Goal: Task Accomplishment & Management: Complete application form

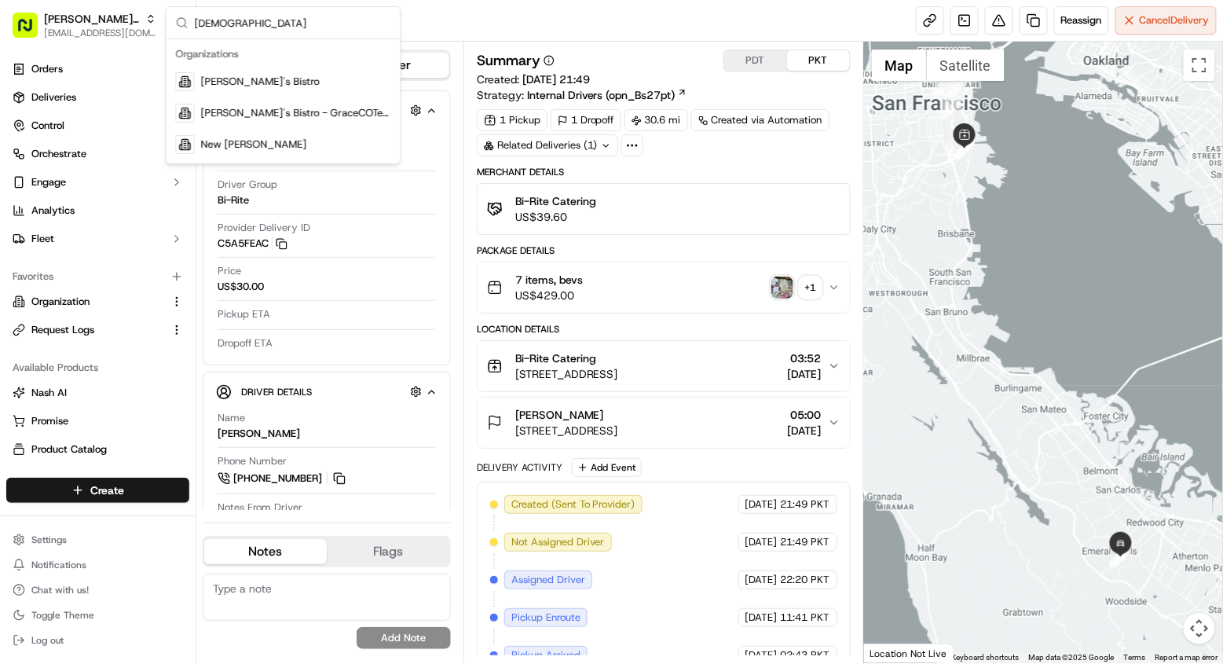
type input "kisha"
click at [273, 98] on div "Kisha's Bistro - GraceCOTest" at bounding box center [284, 112] width 228 height 31
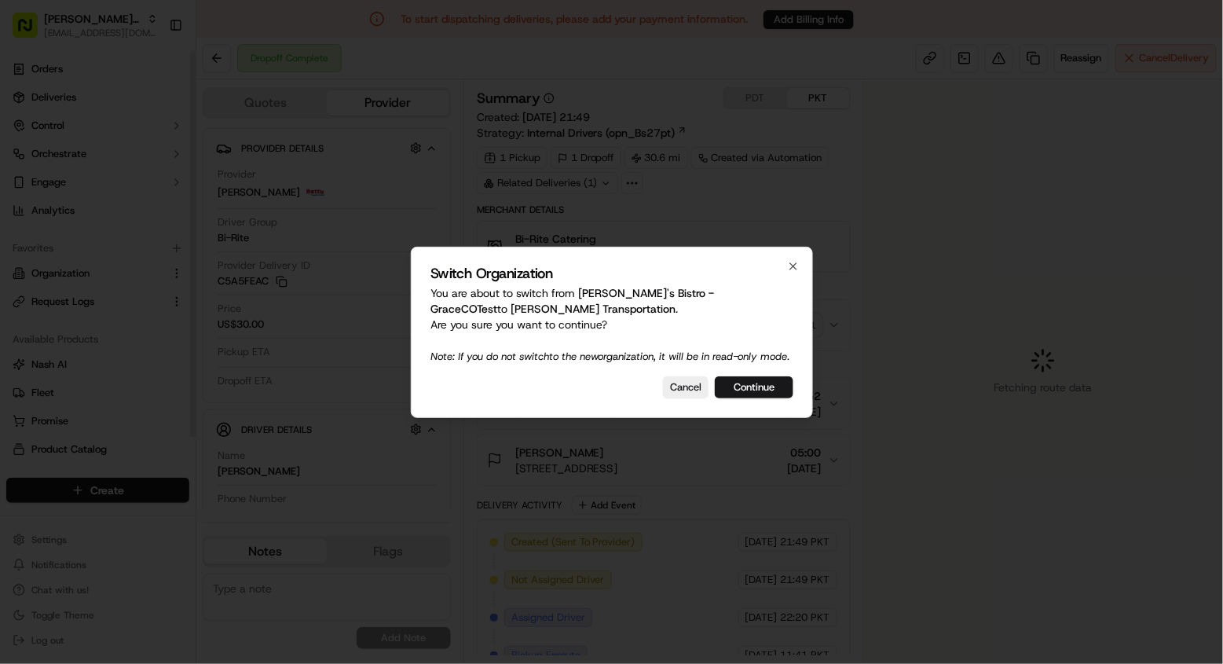
click at [93, 43] on div at bounding box center [611, 332] width 1223 height 664
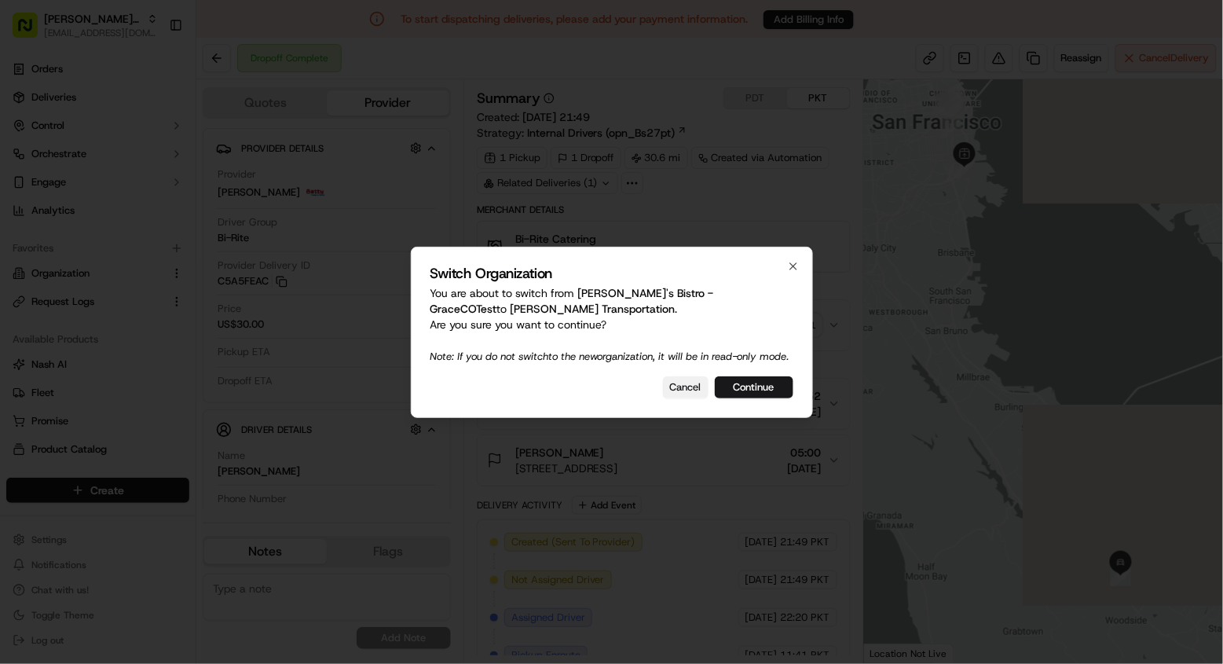
click at [699, 394] on button "Cancel" at bounding box center [686, 387] width 46 height 22
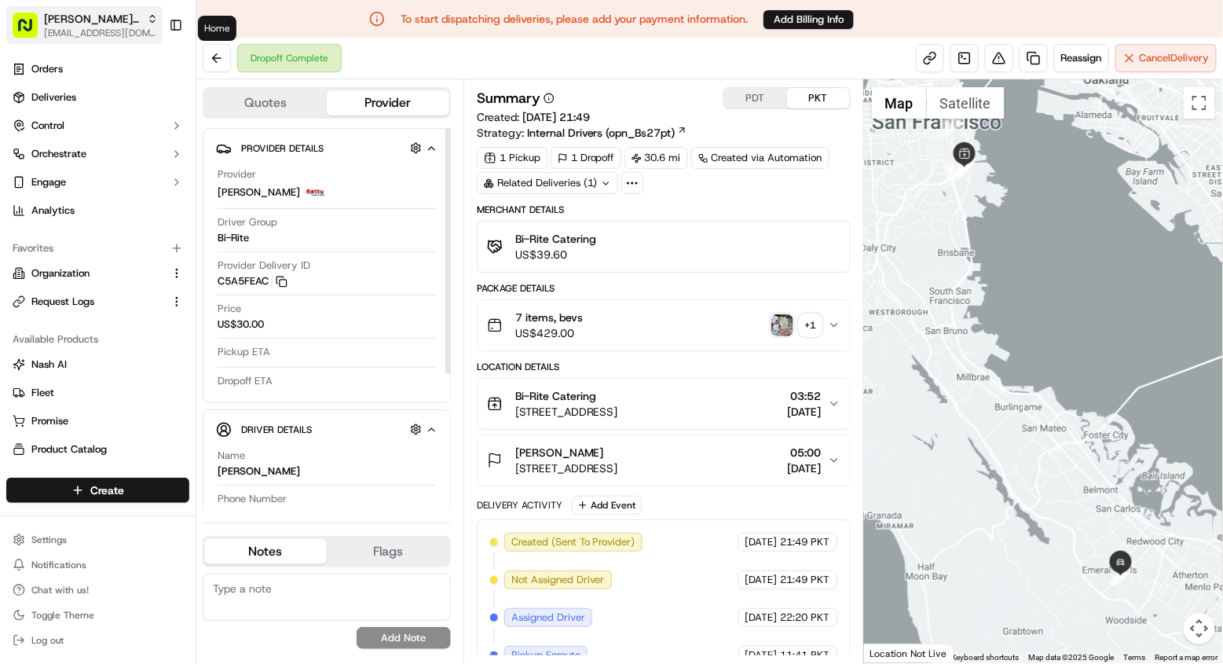
click at [94, 21] on span "Kisha's Bistro - GraceCOTest" at bounding box center [92, 19] width 97 height 16
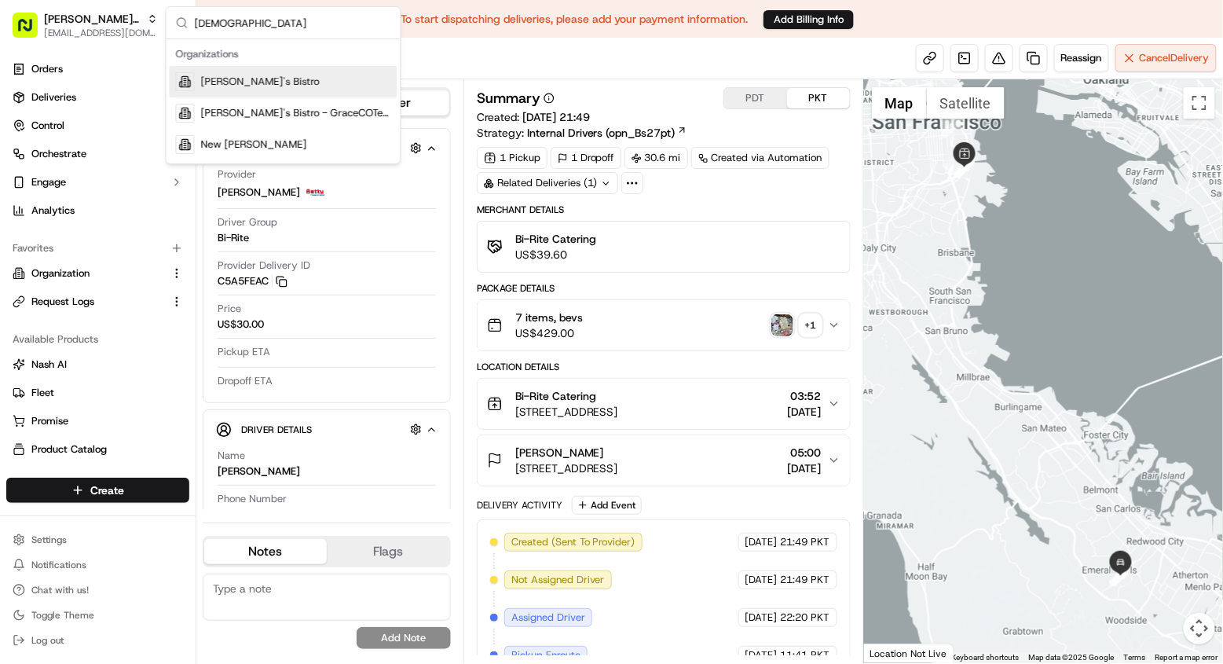
type input "kisha"
click at [281, 86] on div "[PERSON_NAME]'s Bistro" at bounding box center [284, 81] width 228 height 31
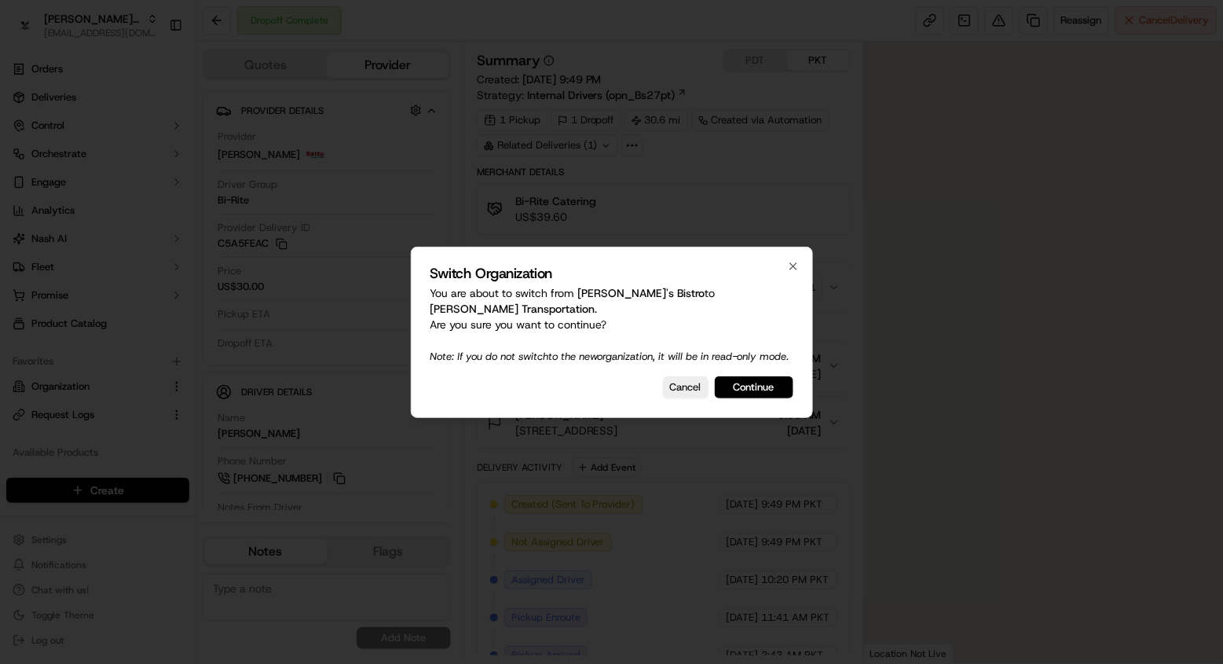
click at [58, 96] on div at bounding box center [611, 332] width 1223 height 664
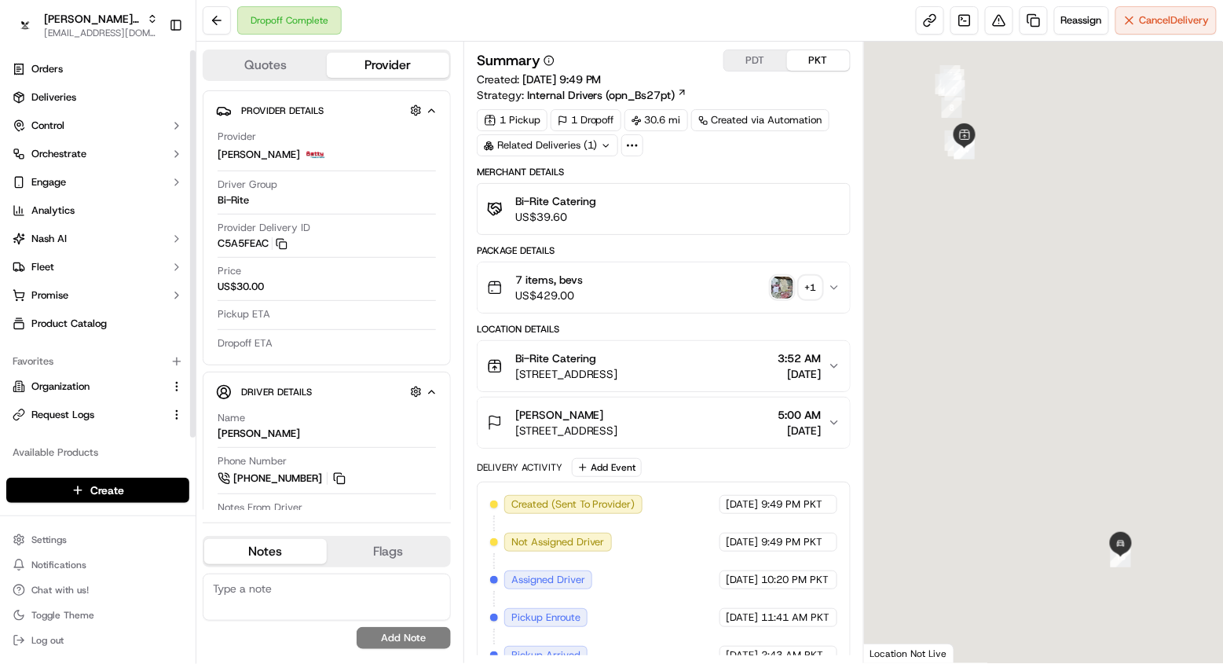
click at [58, 96] on span "Deliveries" at bounding box center [53, 97] width 45 height 14
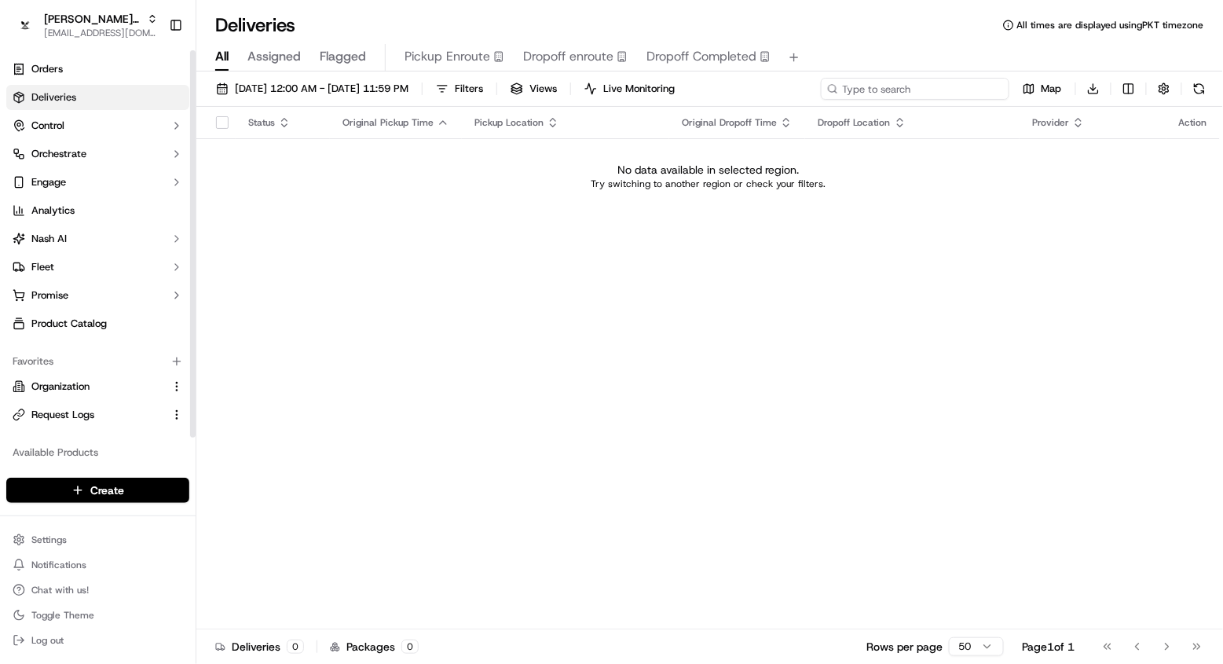
click at [894, 87] on input at bounding box center [915, 89] width 189 height 22
click at [100, 475] on div "Create" at bounding box center [98, 490] width 196 height 38
click at [101, 484] on html "Kisha's Bistro masood@usenash.com Toggle Sidebar Orders Deliveries Control Orch…" at bounding box center [611, 332] width 1223 height 664
click at [325, 515] on link "Delivery" at bounding box center [283, 520] width 175 height 28
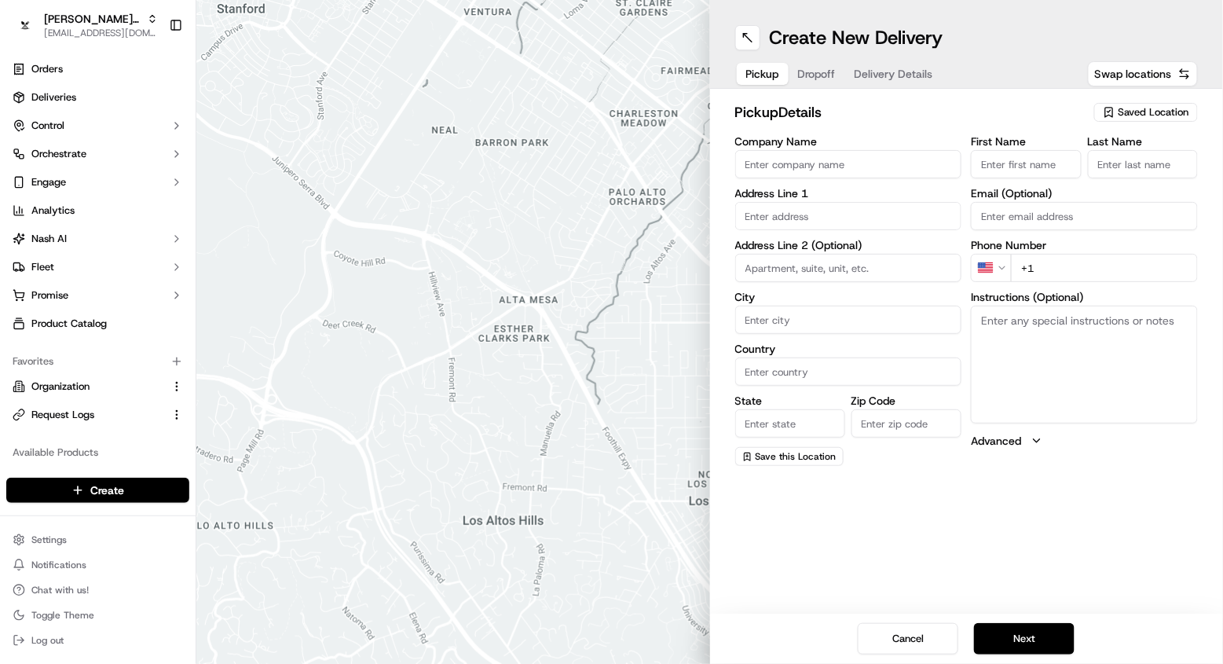
click at [815, 91] on div "pickup Details Saved Location Company Name Address Line 1 Address Line 2 (Optio…" at bounding box center [967, 284] width 514 height 390
click at [814, 85] on div "Pickup Dropoff Delivery Details" at bounding box center [839, 74] width 209 height 28
click at [814, 78] on span "Dropoff" at bounding box center [817, 74] width 38 height 16
paste input "13603 Marina Pointe Dr a622, Marina Del Rey, CA 90292, United States"
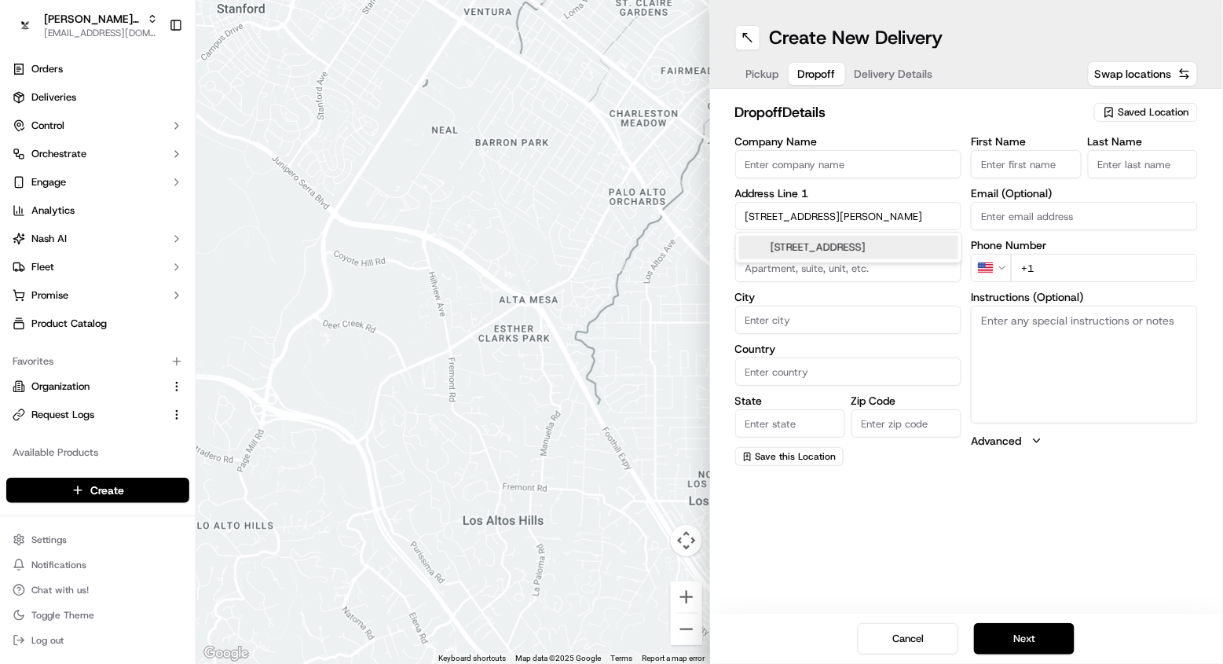
click at [852, 259] on div "13603 Marina Pointe Dr a622, Marina del Rey, CA 90292, United States" at bounding box center [848, 248] width 219 height 24
type input "13603 Marina Pointe Dr a622, Marina Del Rey, CA 90292, USA"
type input "a622"
type input "Marina del Rey"
type input "United States"
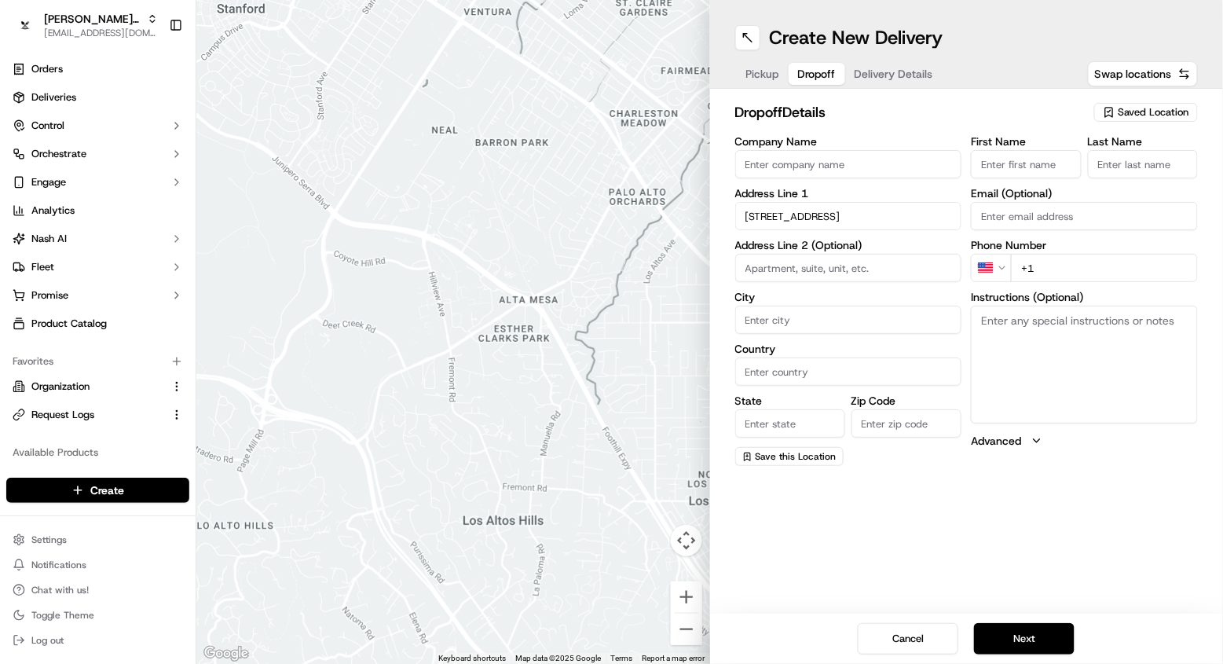
type input "CA"
type input "90292"
type input "13603 Marina Pointe Drive"
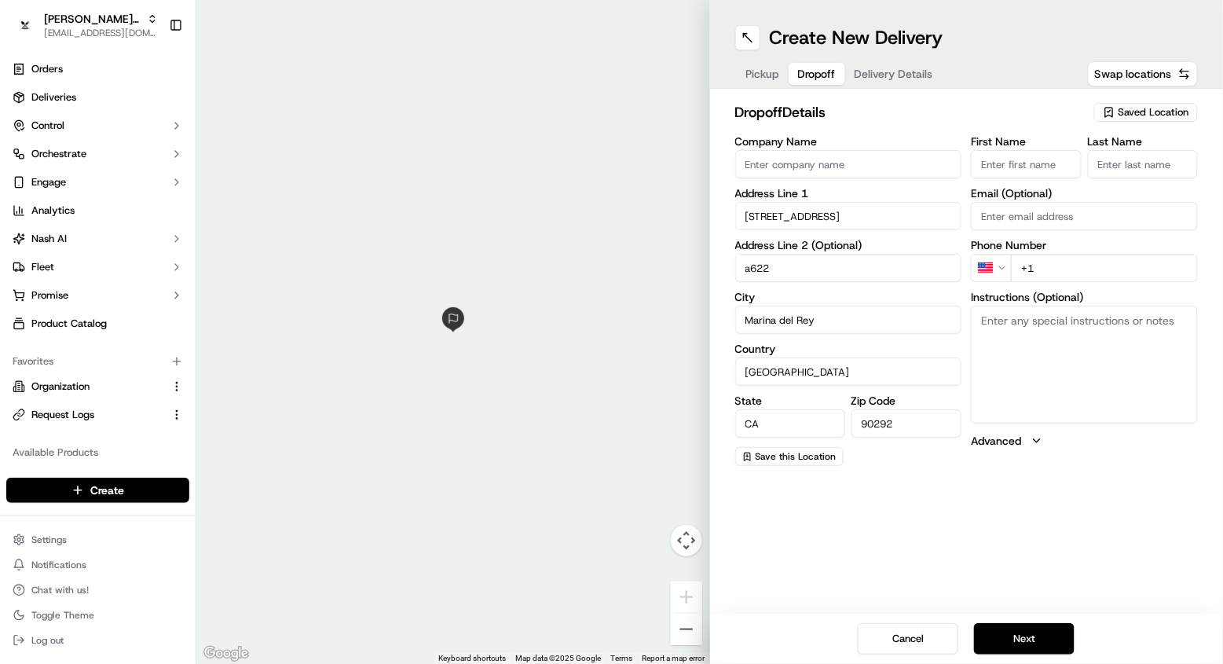
drag, startPoint x: 813, startPoint y: 265, endPoint x: 694, endPoint y: 255, distance: 119.8
click at [694, 255] on div "← Move left → Move right ↑ Move up ↓ Move down + Zoom in - Zoom out Home Jump l…" at bounding box center [709, 332] width 1027 height 664
click at [1087, 338] on textarea "Instructions (Optional)" at bounding box center [1084, 365] width 227 height 118
click at [771, 71] on span "Pickup" at bounding box center [762, 74] width 33 height 16
click at [1139, 106] on span "Saved Location" at bounding box center [1154, 112] width 71 height 14
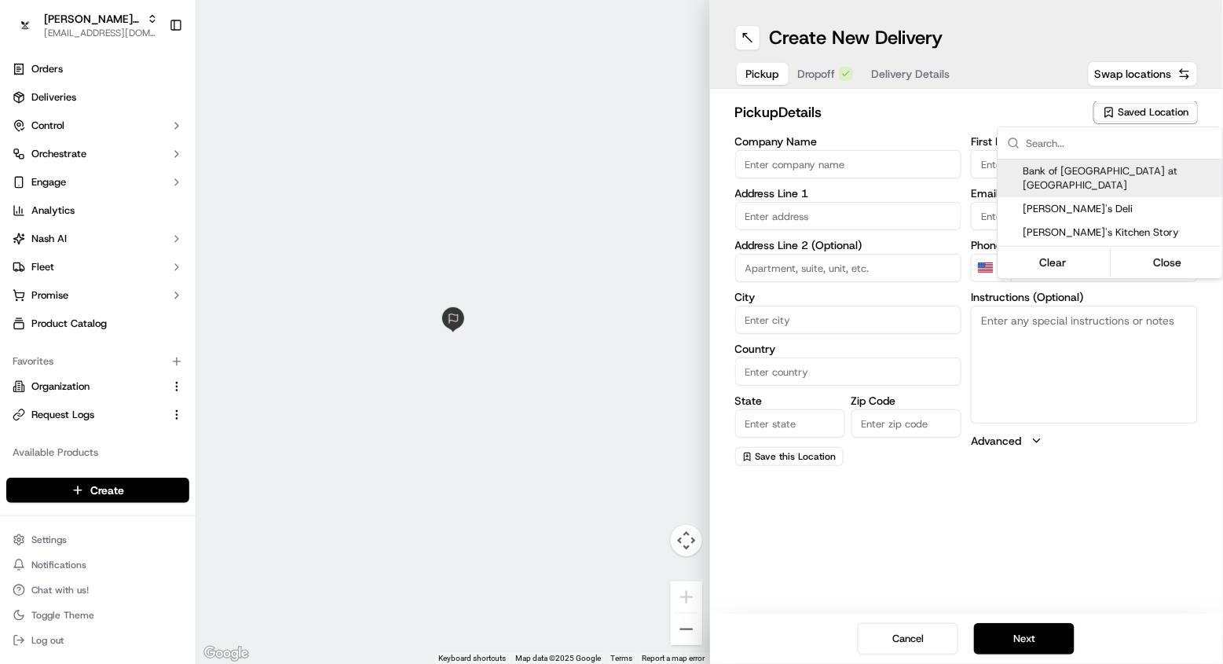
click at [1123, 171] on span "Bank of [GEOGRAPHIC_DATA] at [GEOGRAPHIC_DATA]" at bounding box center [1120, 178] width 193 height 28
type input "Bank of [GEOGRAPHIC_DATA] at [GEOGRAPHIC_DATA]"
type input "Dallas"
type input "US"
type input "TX"
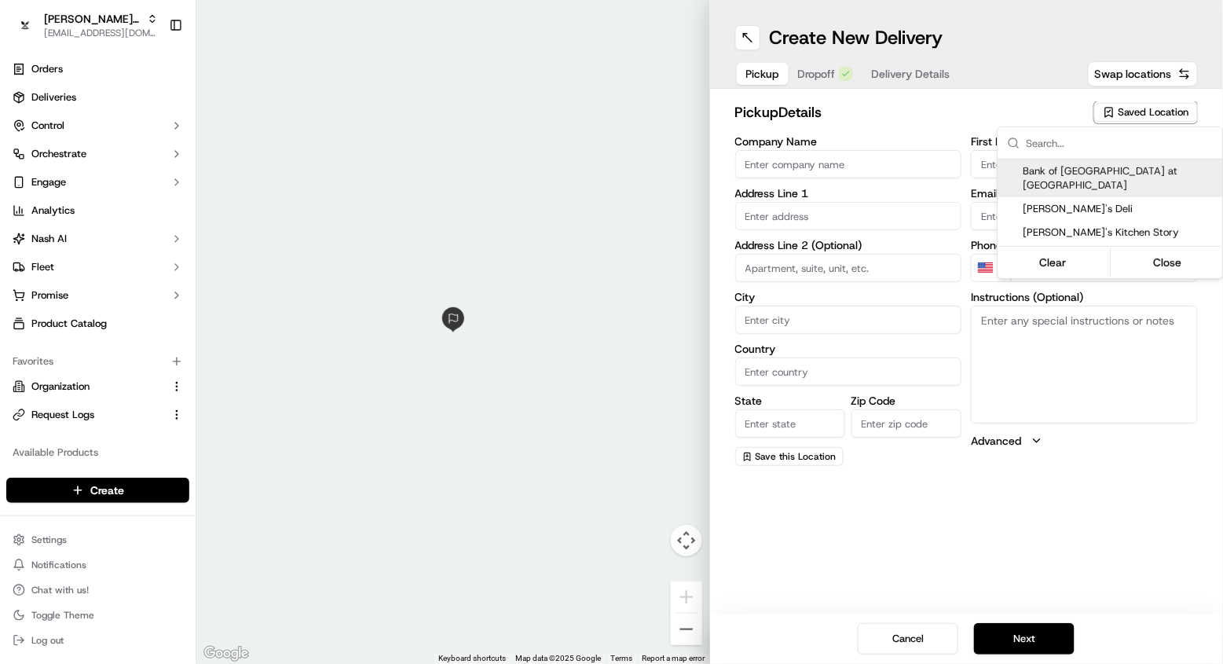
type input "75201"
type input "[EMAIL_ADDRESS][DOMAIN_NAME]"
type input "[PHONE_NUMBER]"
type textarea "Come inside for the pickup"
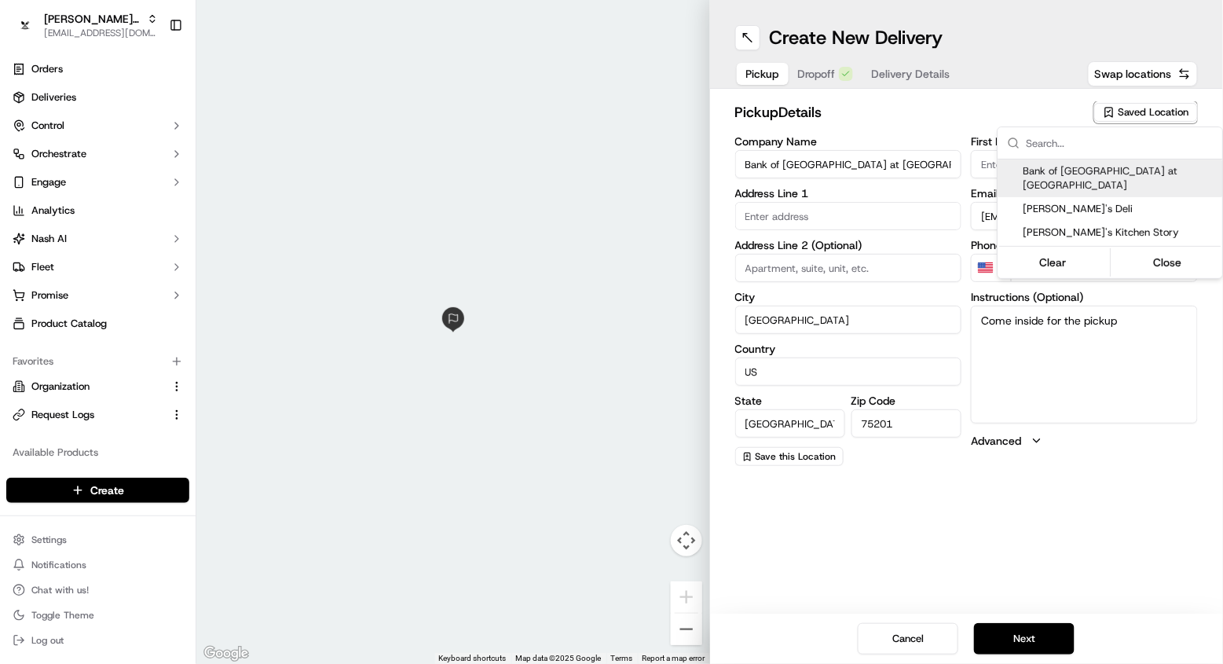
type input "1919 Woodall Rodgers Fwy"
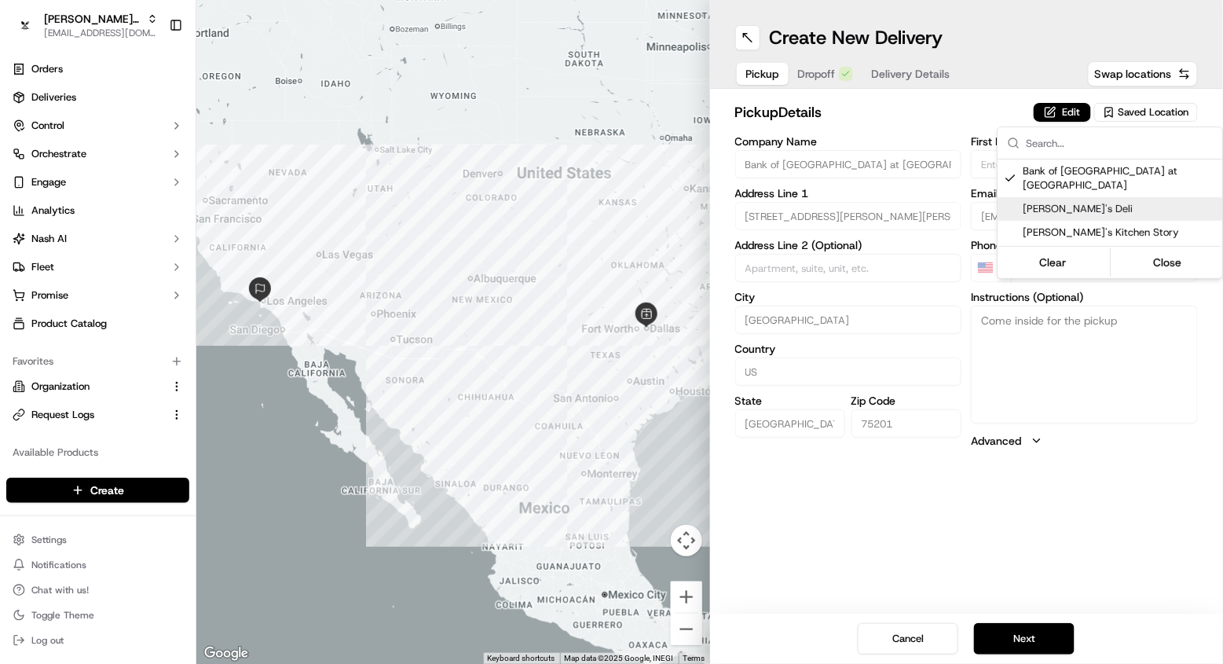
click at [835, 67] on html "Kisha's Bistro masood@usenash.com Toggle Sidebar Orders Deliveries Control Orch…" at bounding box center [611, 332] width 1223 height 664
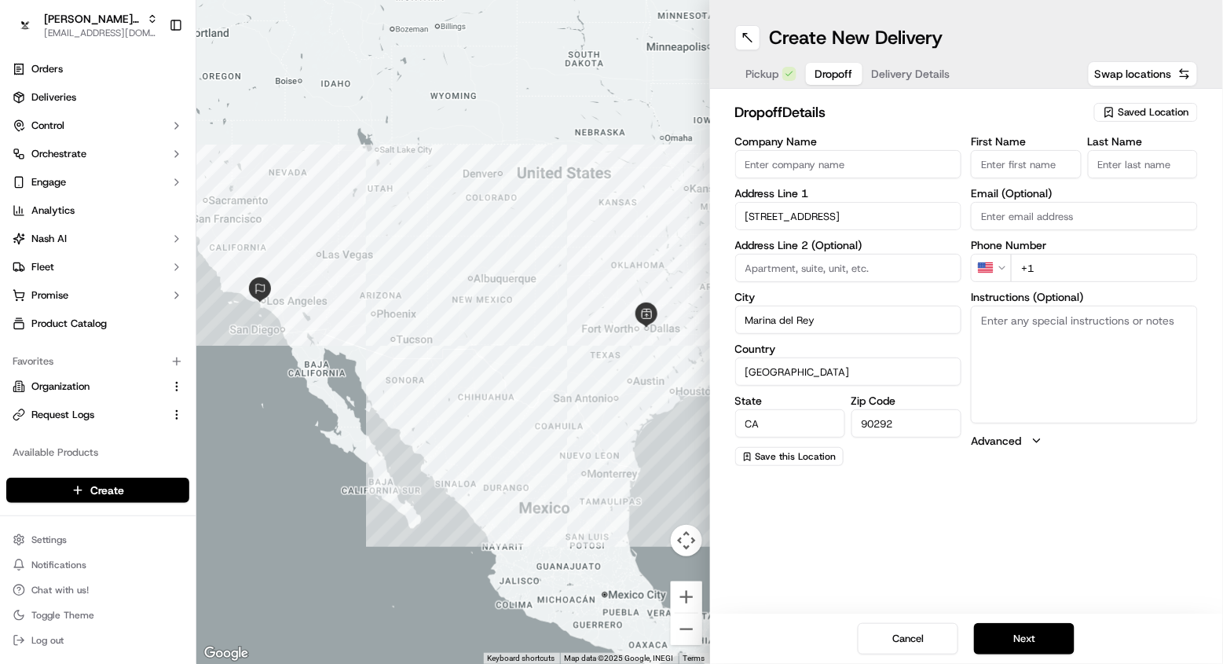
click at [835, 67] on span "Dropoff" at bounding box center [835, 74] width 38 height 16
click at [792, 221] on input "13603 Marina Pointe Drive" at bounding box center [848, 216] width 227 height 28
click at [767, 84] on button "Pickup" at bounding box center [771, 74] width 69 height 22
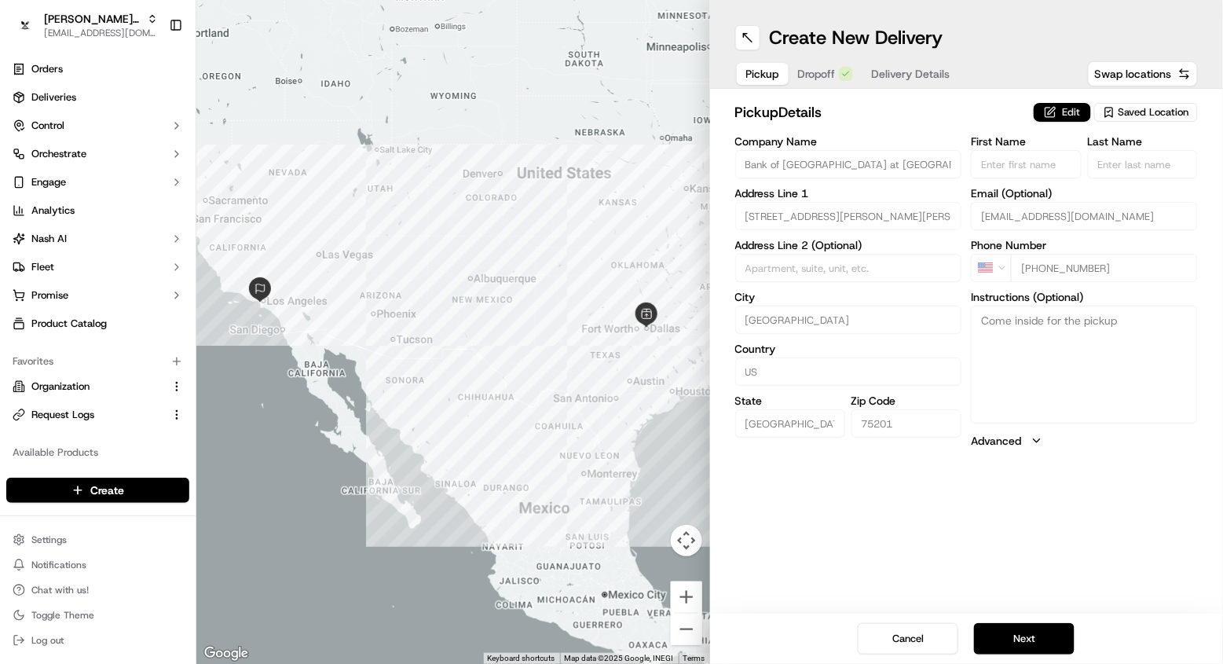
click at [1055, 112] on button "Edit" at bounding box center [1062, 112] width 57 height 19
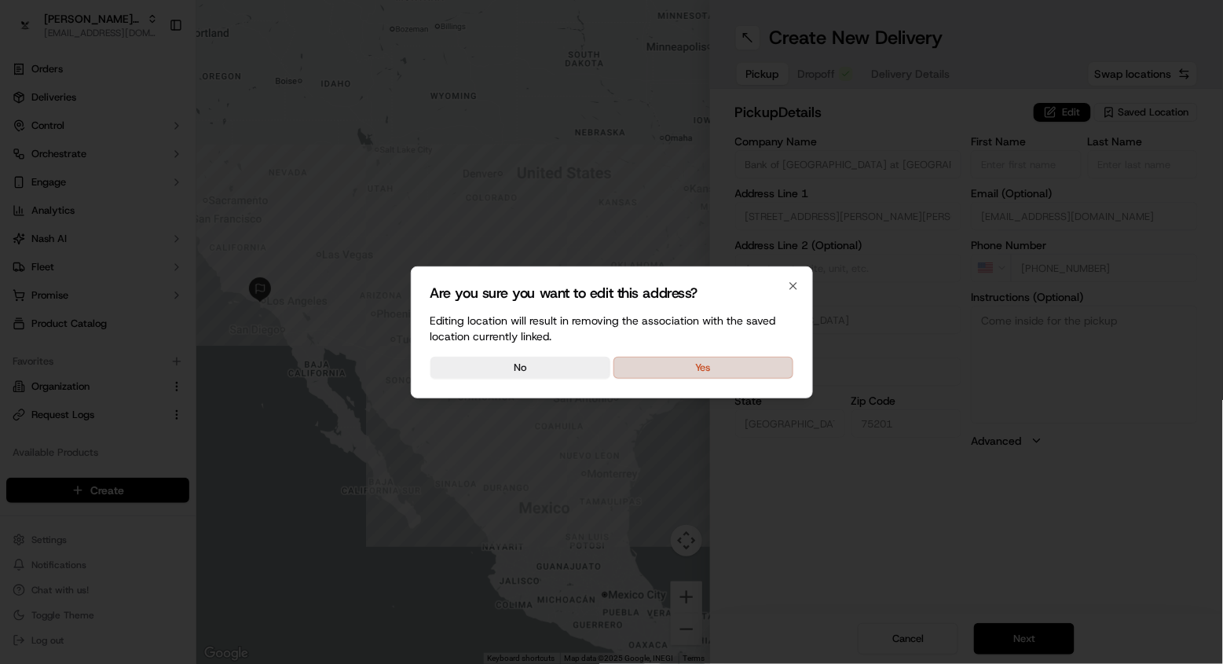
click at [658, 364] on button "Yes" at bounding box center [704, 368] width 180 height 22
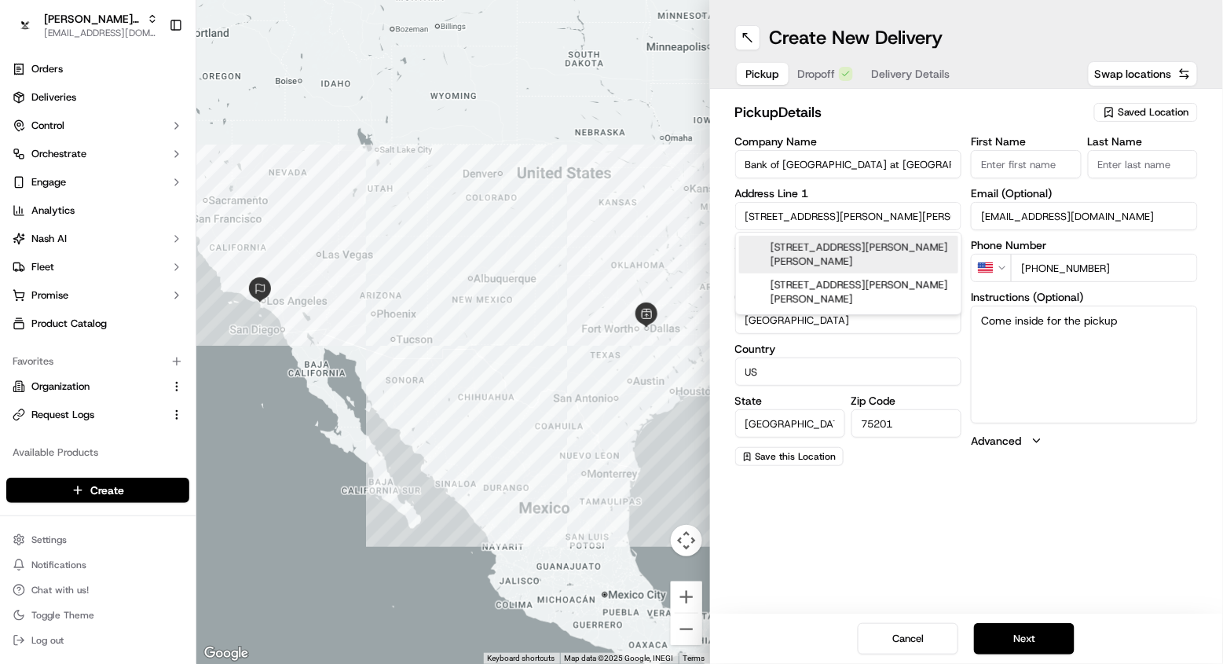
click at [800, 210] on input "1919 Woodall Rodgers Fwy" at bounding box center [848, 216] width 227 height 28
paste input "2580 Santa Fe Ave, Redondo Beach, CA, 90278, US"
click at [851, 240] on div "[STREET_ADDRESS]" at bounding box center [848, 248] width 219 height 24
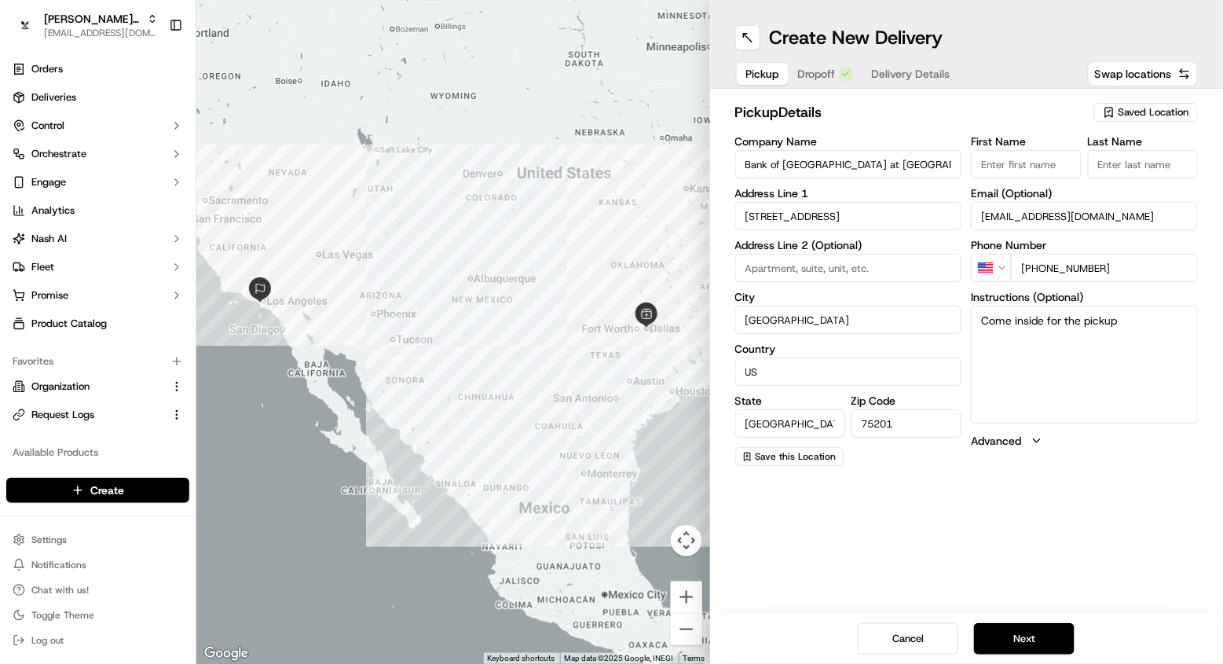
type input "2580 Santa Fe Avenue"
type input "[GEOGRAPHIC_DATA]"
type input "United States"
type input "CA"
type input "90278"
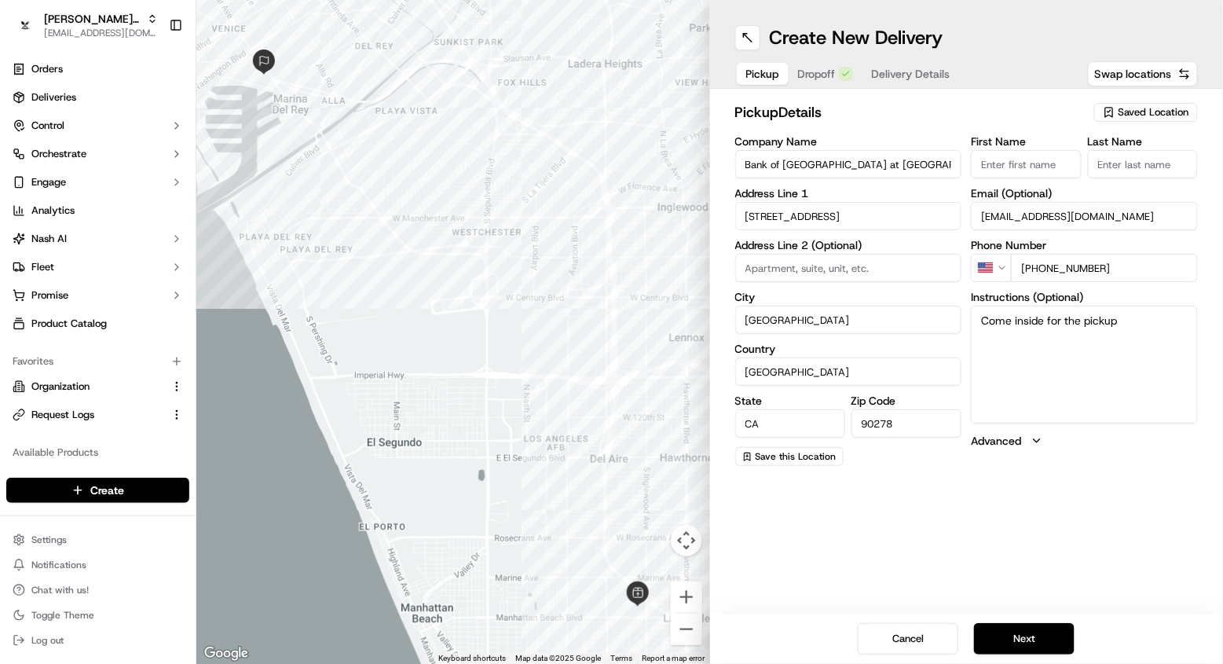
drag, startPoint x: 1039, startPoint y: 265, endPoint x: 1190, endPoint y: 265, distance: 151.7
click at [856, 85] on div "Pickup Dropoff Delivery Details" at bounding box center [848, 74] width 226 height 28
click at [848, 81] on button "Dropoff" at bounding box center [826, 74] width 74 height 22
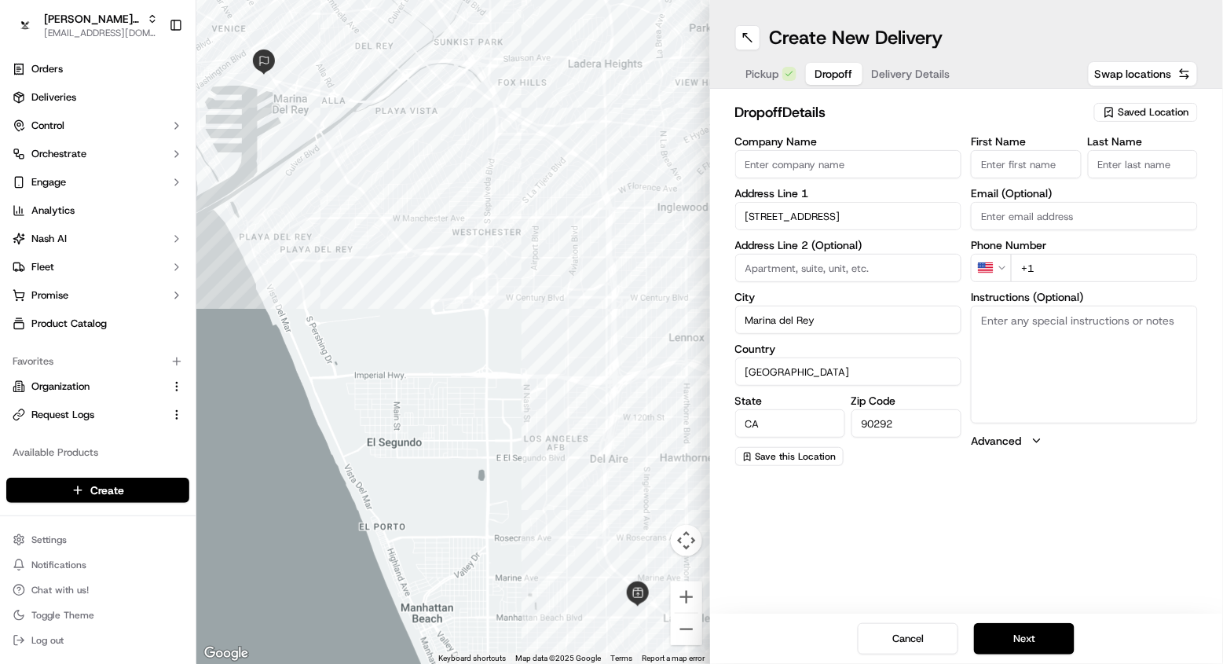
paste input "855 607 1995"
type input "[PHONE_NUMBER]"
click at [903, 64] on button "Delivery Details" at bounding box center [911, 74] width 97 height 22
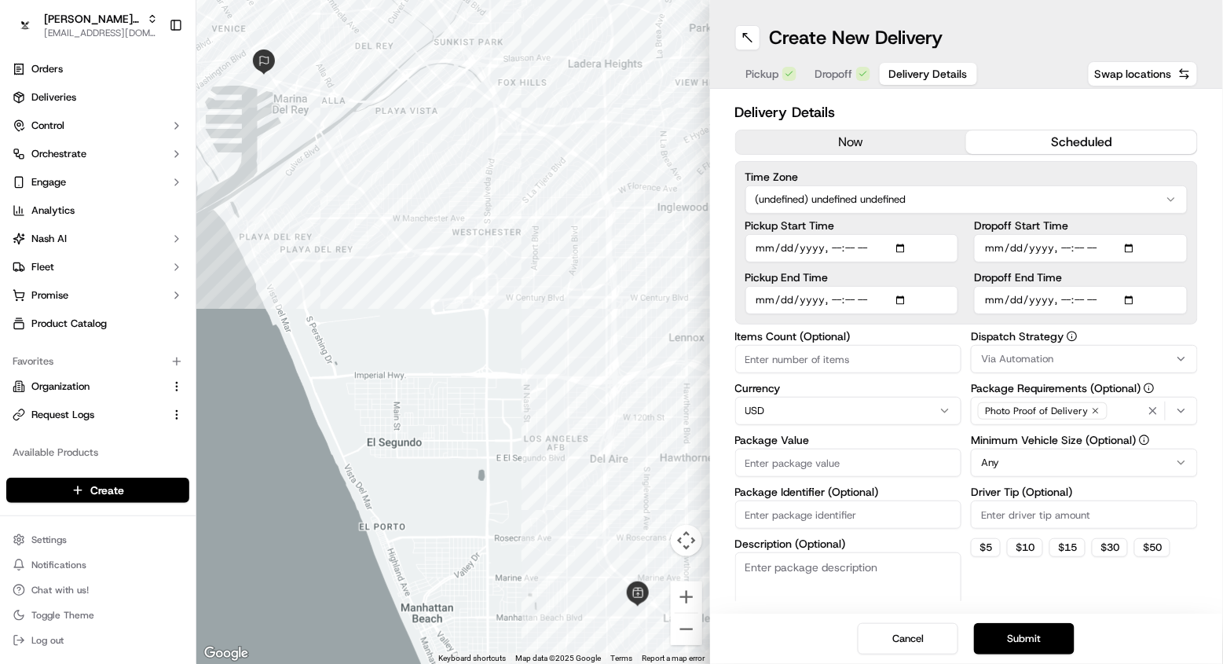
click at [1027, 135] on button "scheduled" at bounding box center [1082, 142] width 231 height 24
click at [1088, 300] on input "Dropoff End Time" at bounding box center [1081, 300] width 214 height 28
type input "[DATE]T14:21"
click at [1144, 316] on div "Time Zone (undefined) undefined undefined Pickup Start Time Pickup End Time Dro…" at bounding box center [967, 242] width 464 height 163
click at [850, 247] on input "Pickup Start Time" at bounding box center [853, 248] width 214 height 28
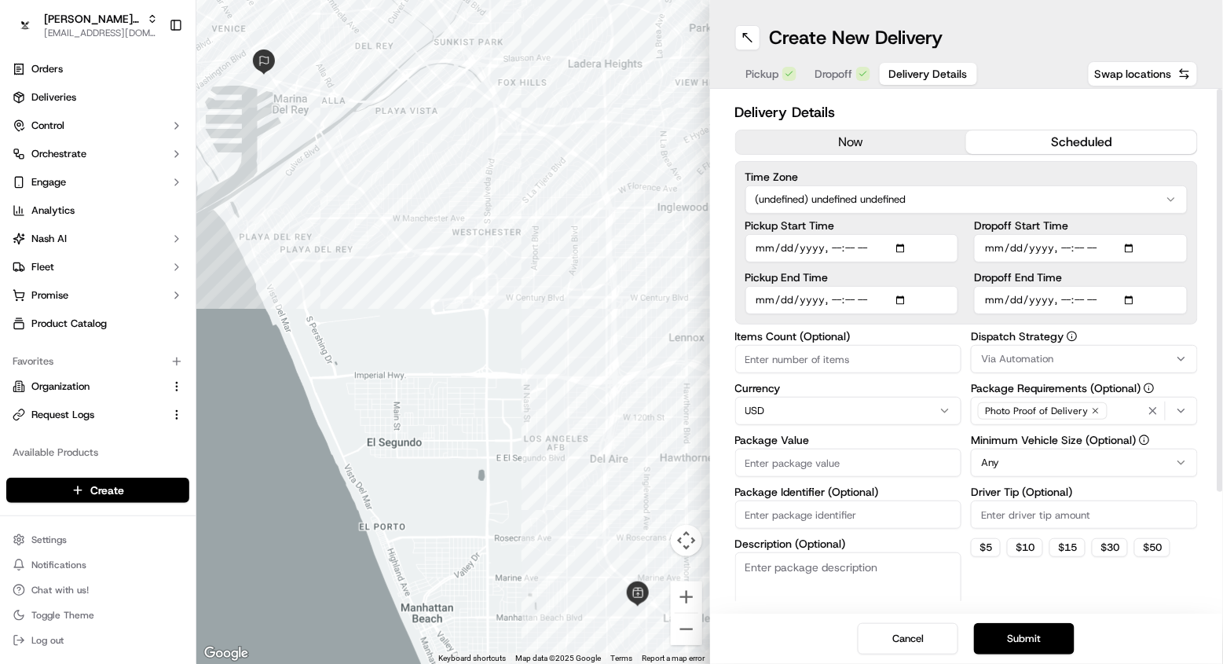
click at [895, 326] on div "Delivery Details now scheduled Time Zone (undefined) undefined undefined Pickup…" at bounding box center [967, 430] width 464 height 658
click at [831, 245] on input "Pickup Start Time" at bounding box center [853, 248] width 214 height 28
type input "[DATE]T12:21"
click at [952, 98] on div "Delivery Details now scheduled Time Zone (undefined) undefined undefined Pickup…" at bounding box center [967, 351] width 514 height 525
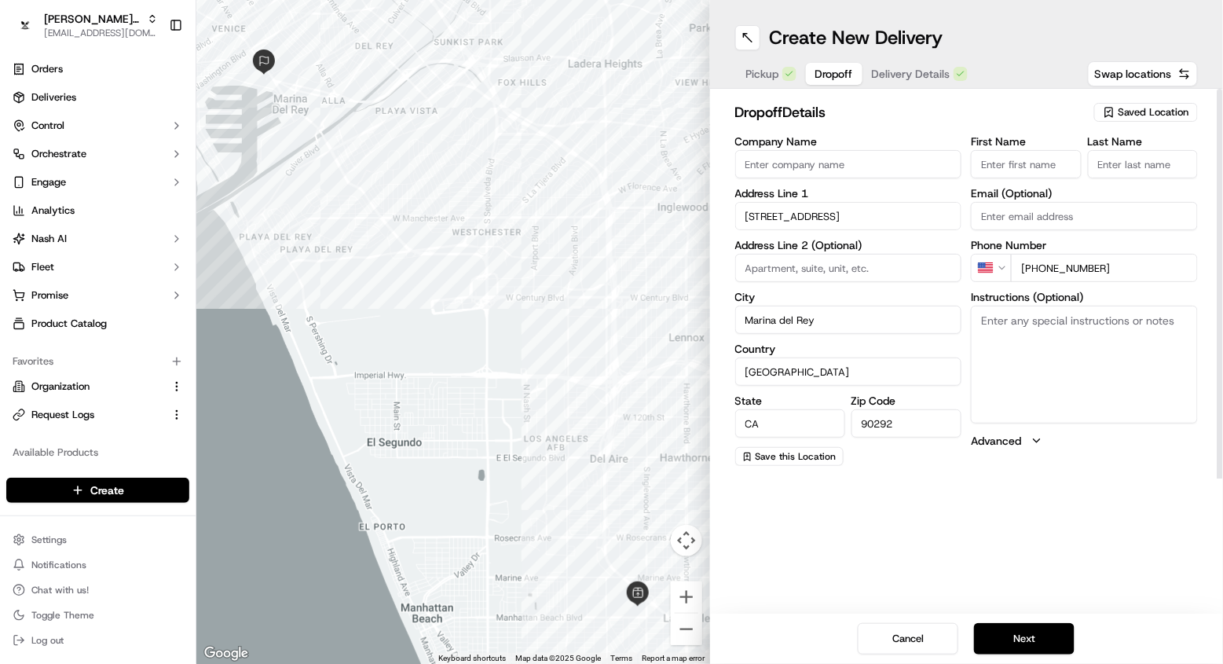
click at [848, 77] on span "Dropoff" at bounding box center [835, 74] width 38 height 16
type input "Masood"
type input "test"
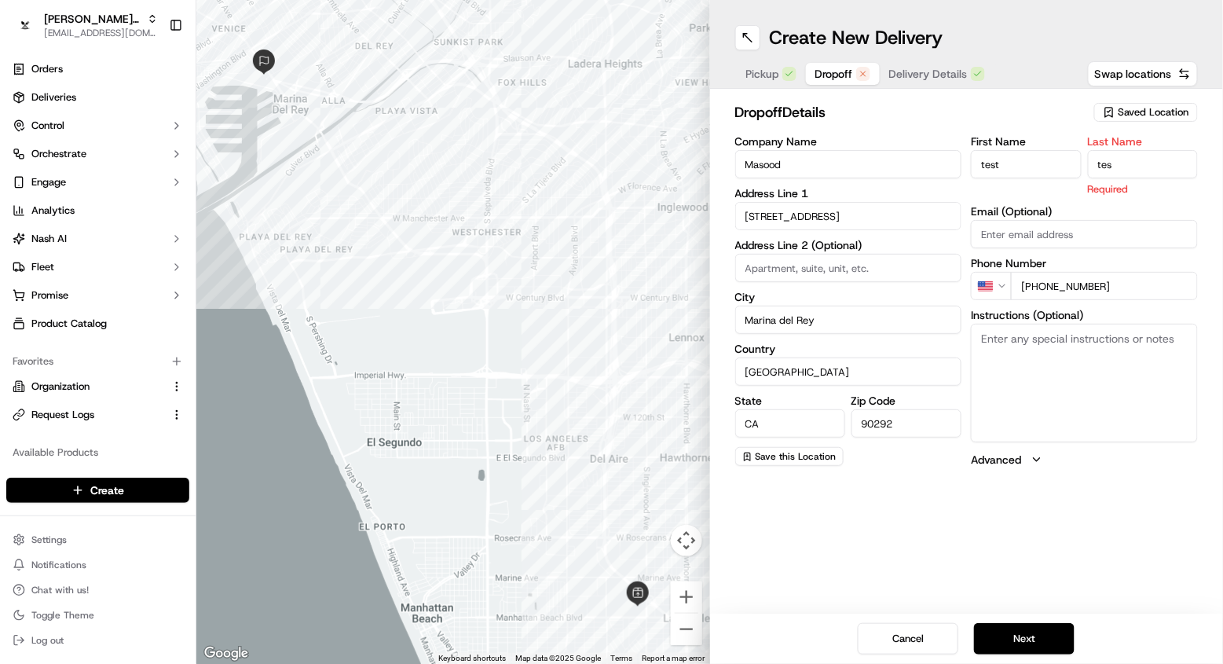
type input "test"
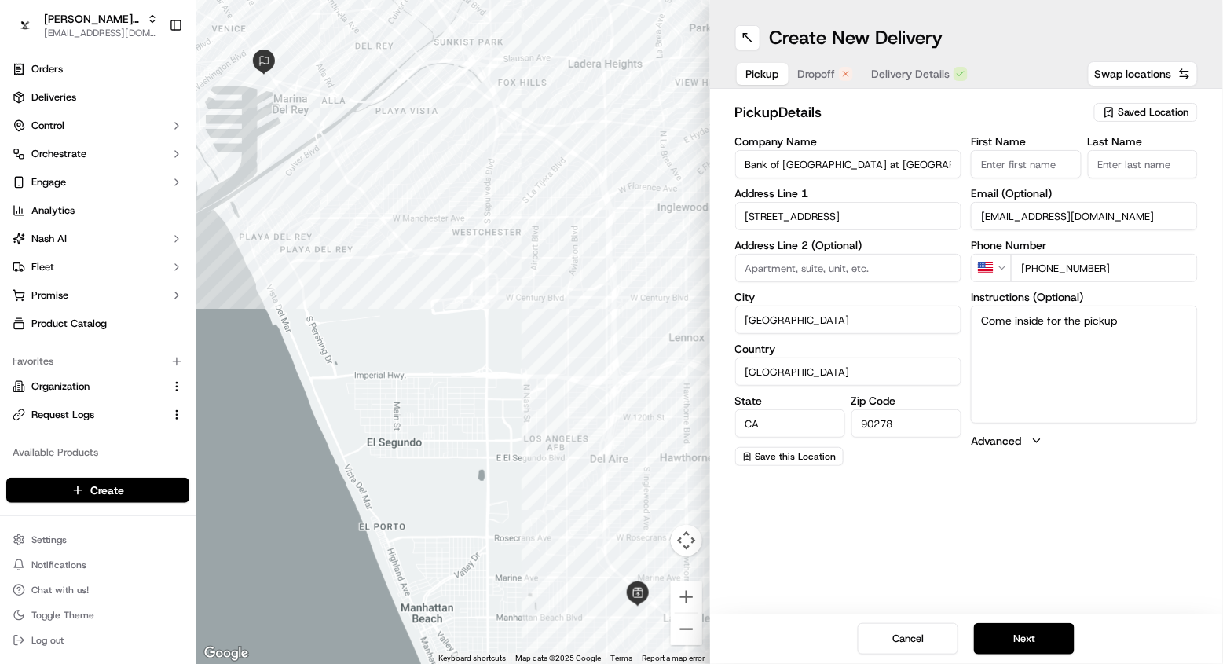
click at [772, 67] on span "Pickup" at bounding box center [762, 74] width 33 height 16
type input "Masood"
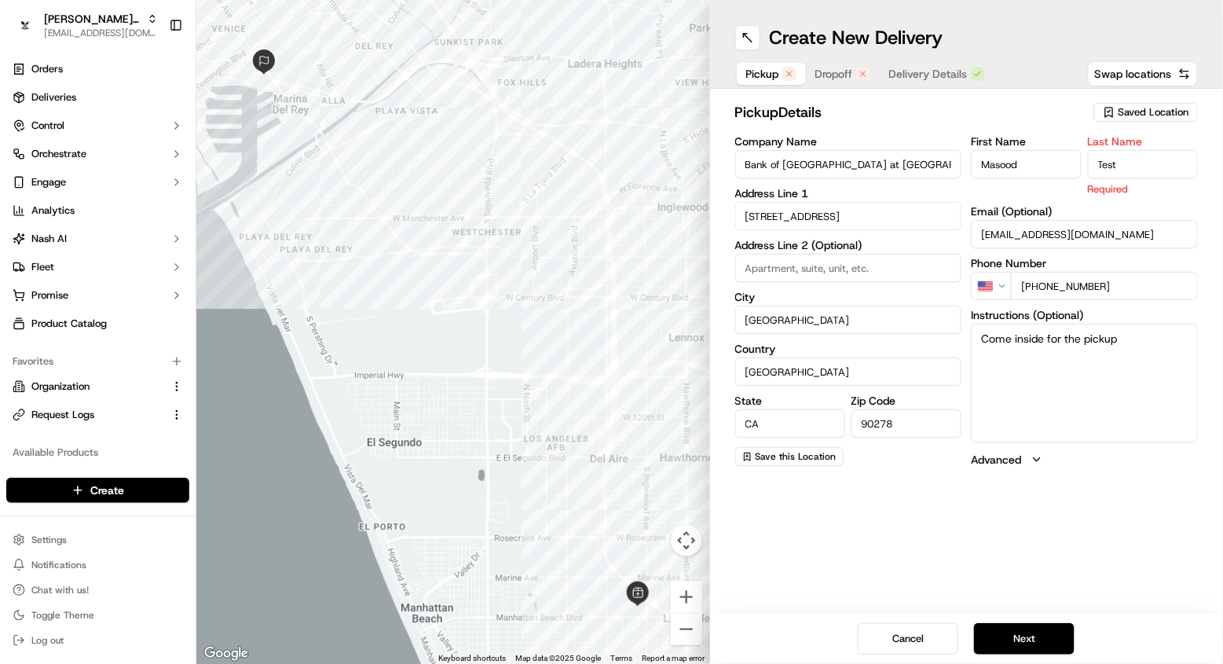
type input "Test"
click at [1124, 592] on div "Create New Delivery Pickup Dropoff Delivery Details Swap locations pickup Detai…" at bounding box center [967, 332] width 514 height 664
click at [838, 76] on button "Dropoff" at bounding box center [843, 74] width 74 height 22
click at [1130, 202] on div "First Name test Last Name test Required Email (Optional) Phone Number US +1 855…" at bounding box center [1084, 302] width 227 height 332
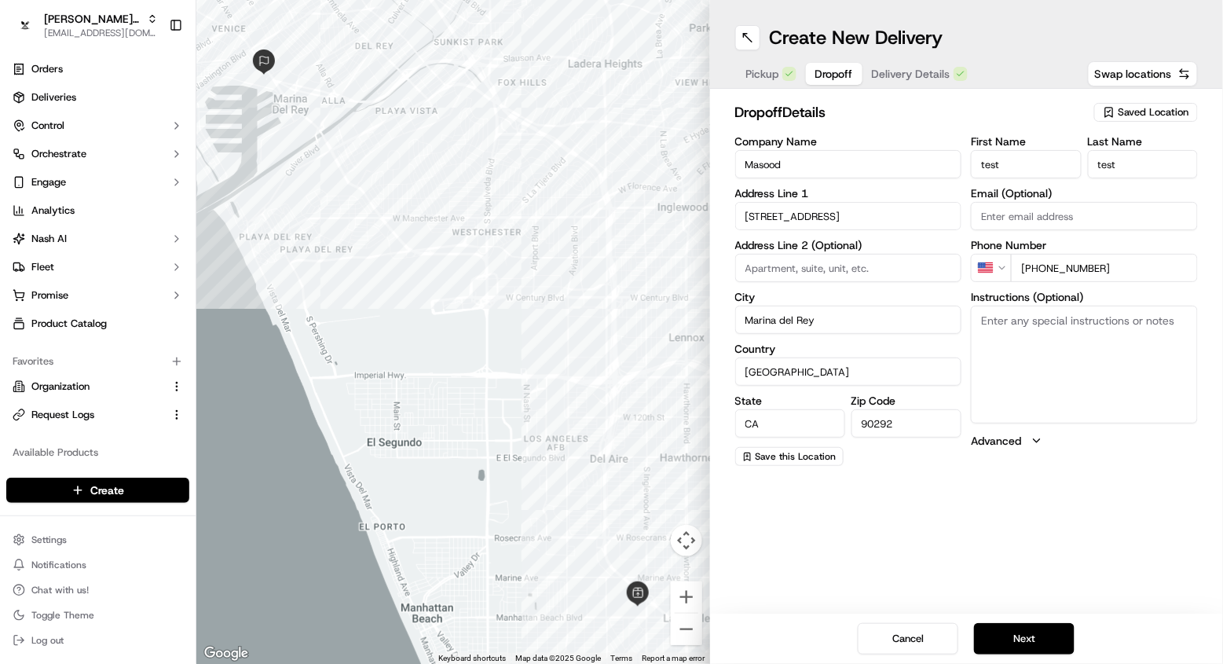
click at [891, 72] on span "Delivery Details" at bounding box center [911, 74] width 79 height 16
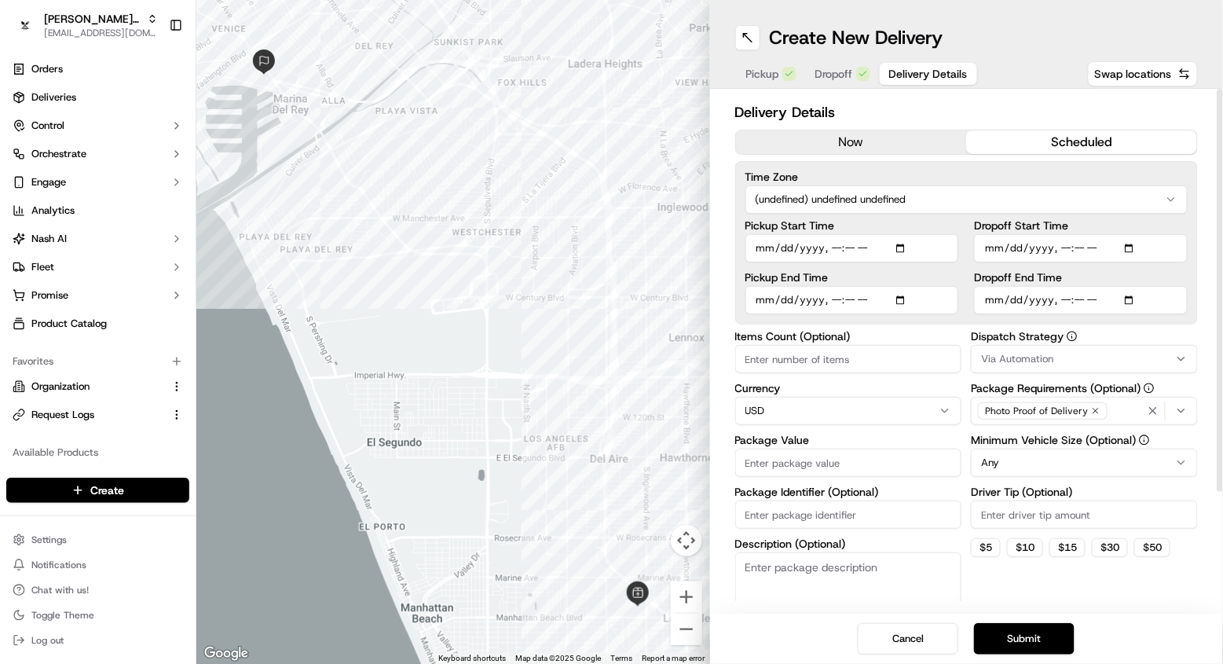
click at [860, 358] on input "Items Count (Optional)" at bounding box center [848, 359] width 227 height 28
type input "1"
click at [805, 457] on input "Package Value" at bounding box center [848, 463] width 227 height 28
type input "100"
click at [1027, 644] on button "Submit" at bounding box center [1024, 638] width 101 height 31
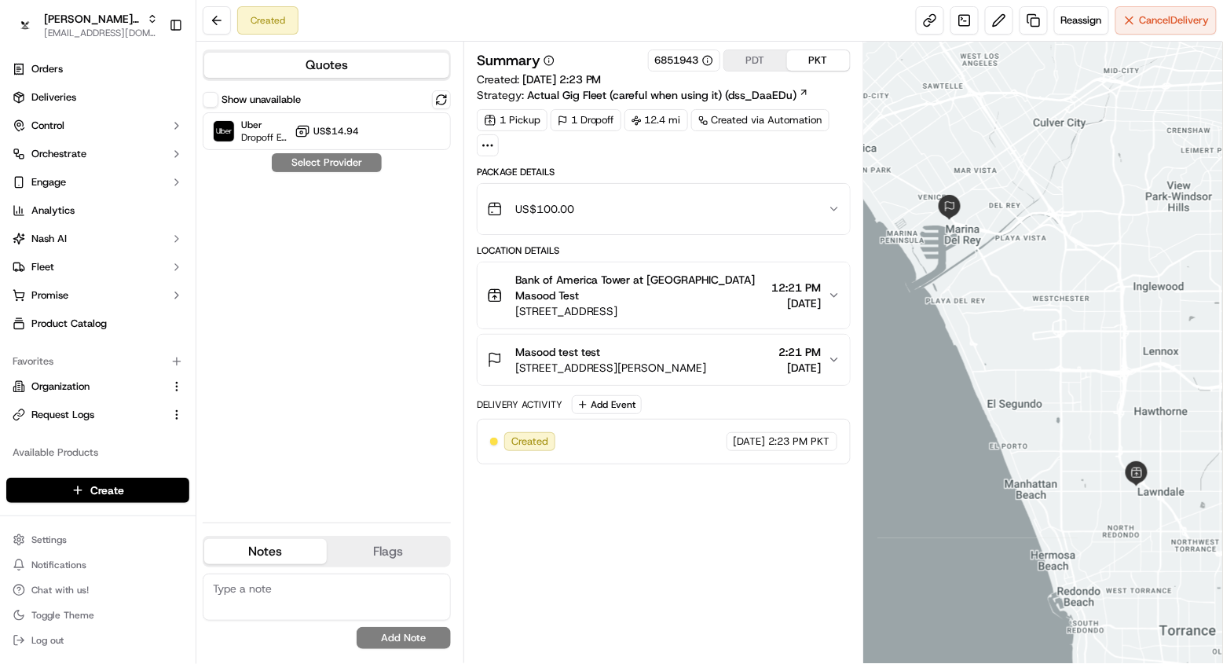
click at [205, 103] on button "Show unavailable" at bounding box center [211, 100] width 16 height 16
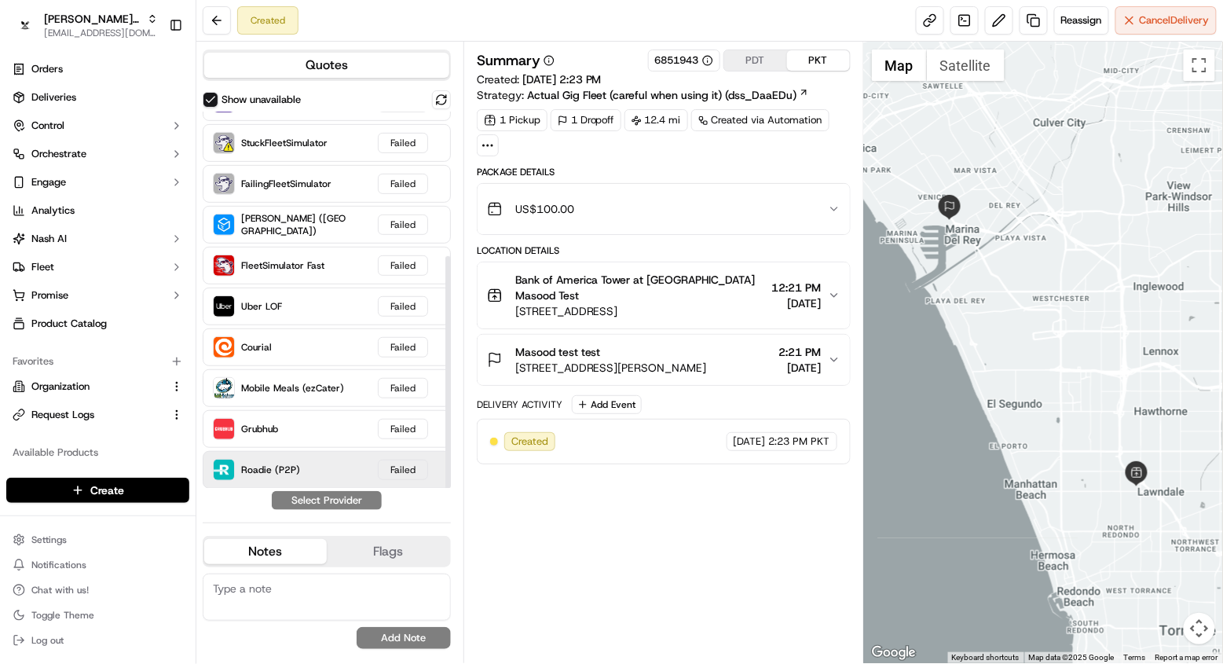
scroll to position [233, 0]
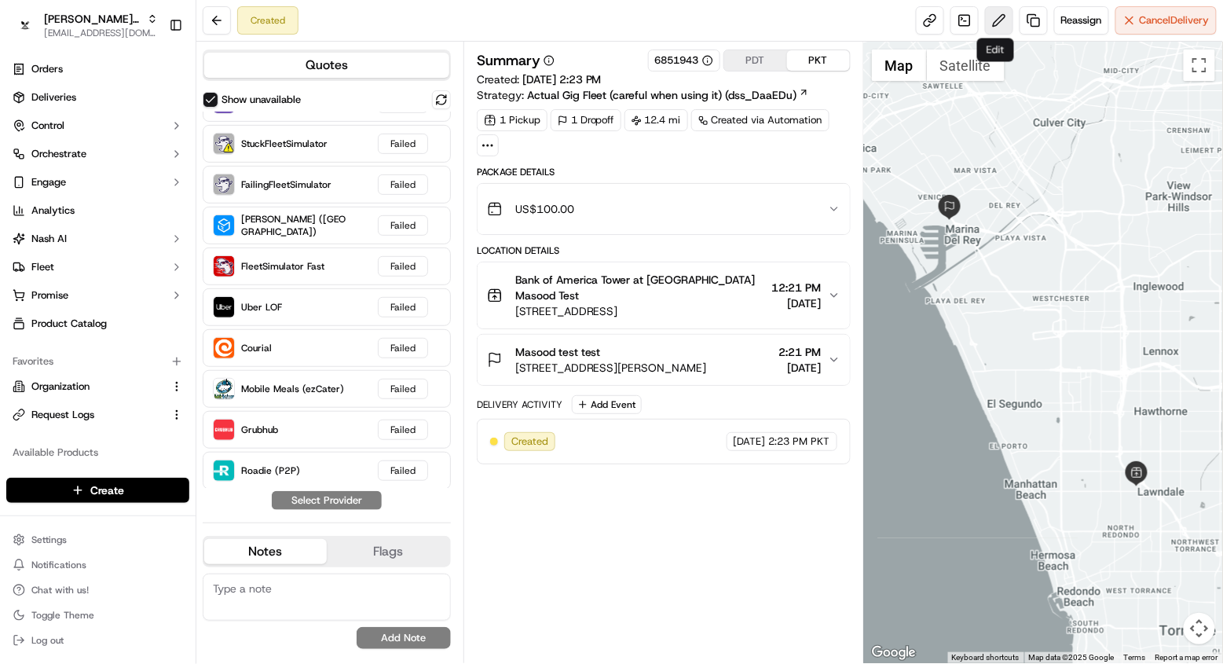
click at [994, 27] on button at bounding box center [999, 20] width 28 height 28
click at [1082, 13] on span "Reassign" at bounding box center [1082, 20] width 41 height 14
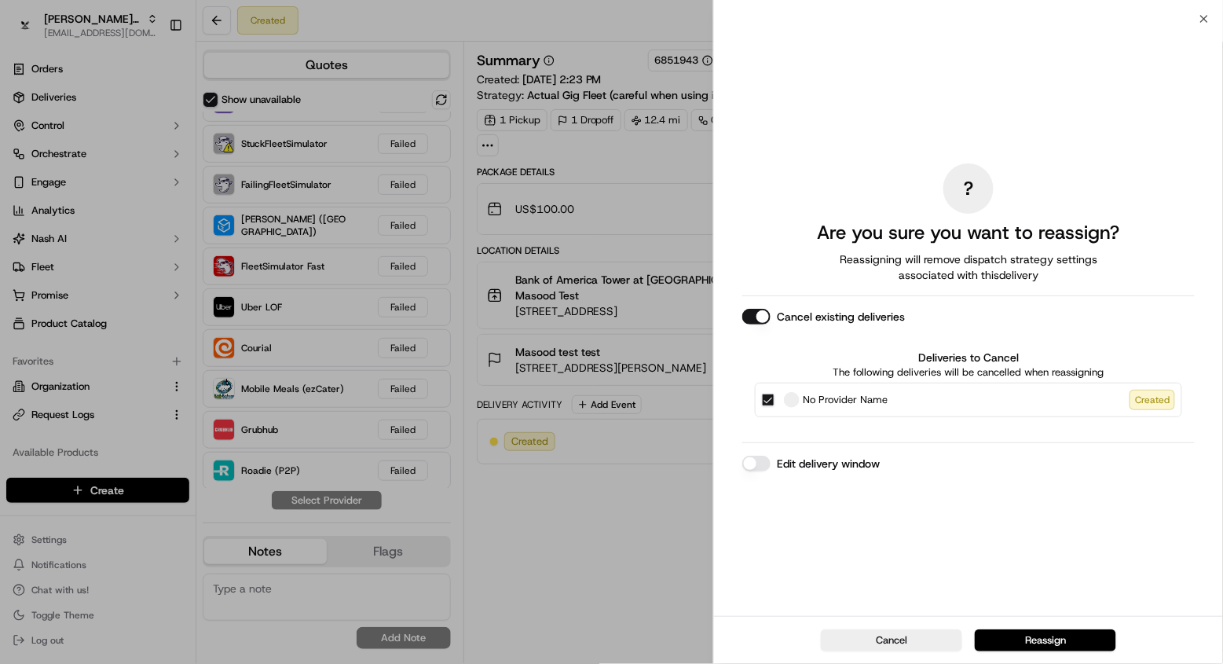
click at [765, 459] on button "Edit delivery window" at bounding box center [757, 464] width 28 height 16
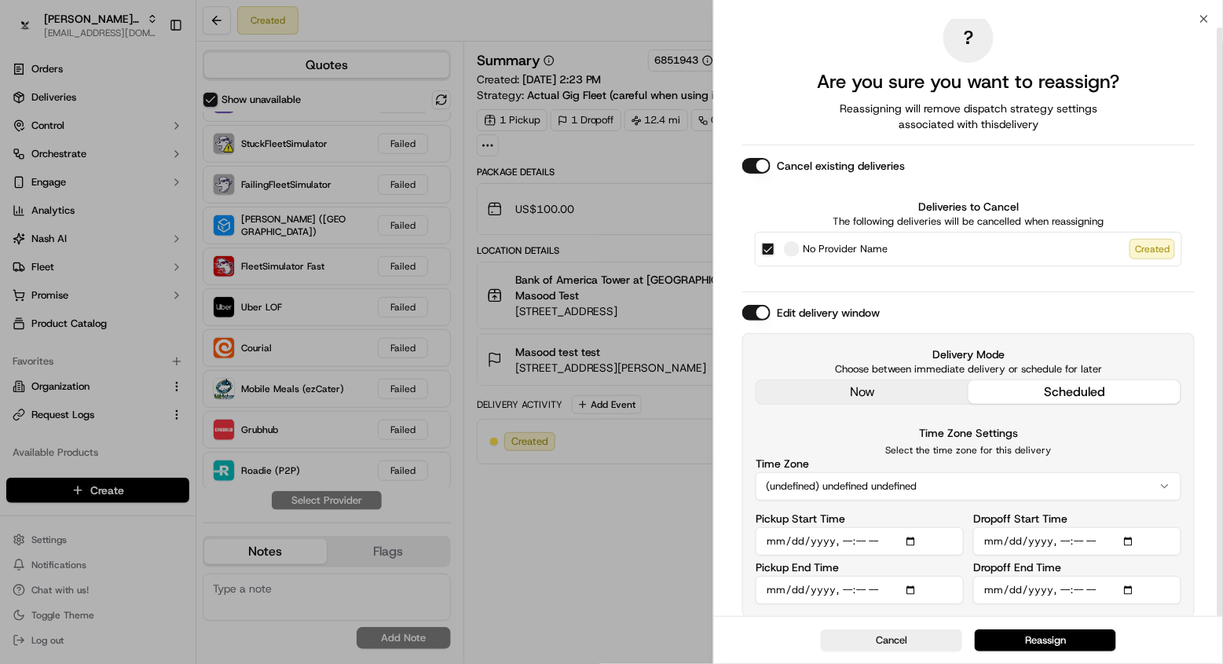
scroll to position [9, 0]
click at [847, 538] on input "Pickup Start Time" at bounding box center [860, 542] width 208 height 28
type input "[DATE]T11:21"
click at [936, 520] on div "Pickup Start Time" at bounding box center [860, 535] width 208 height 42
click at [1038, 636] on button "Reassign" at bounding box center [1045, 640] width 141 height 22
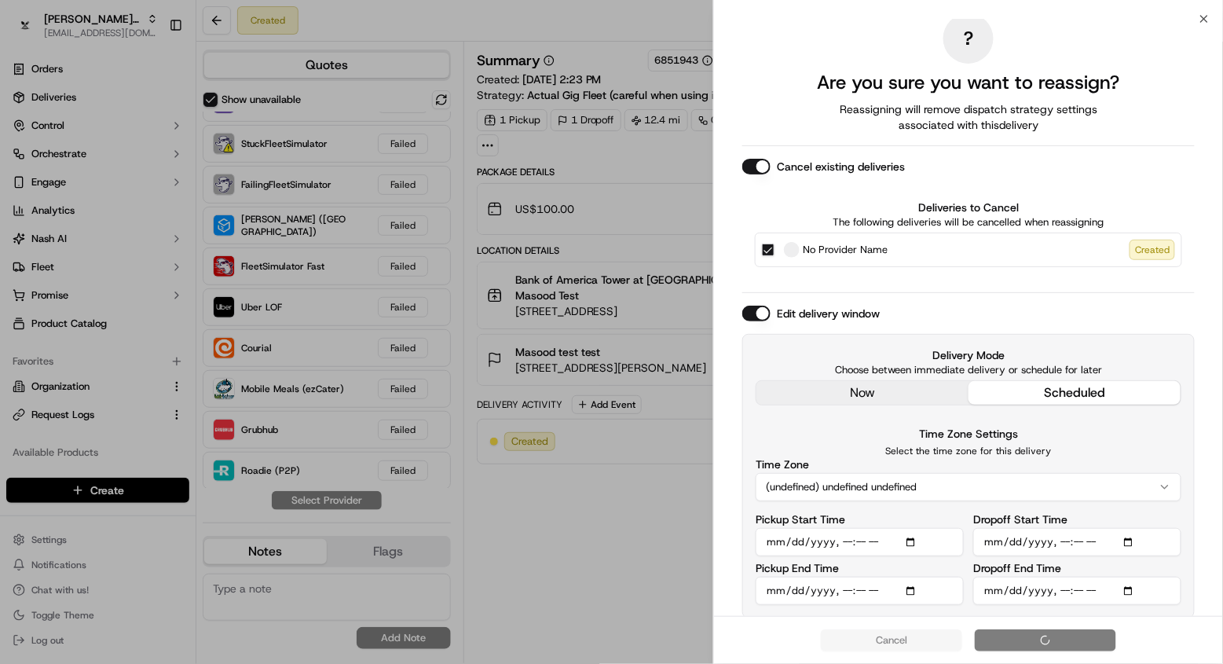
scroll to position [0, 0]
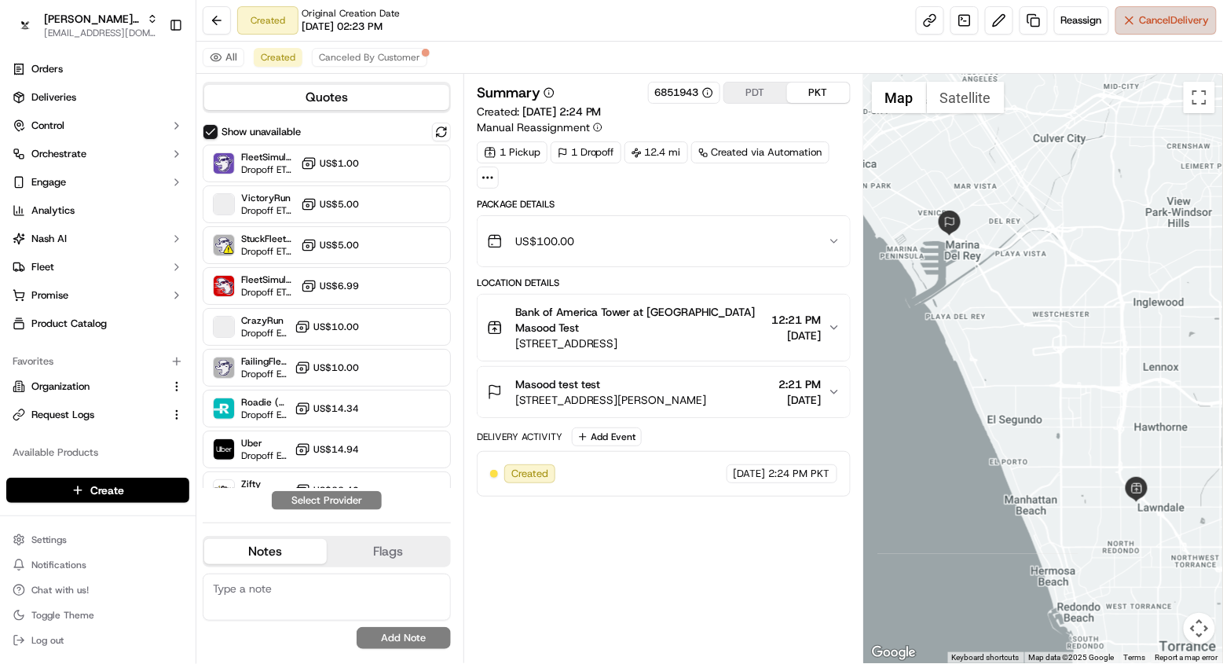
click at [1150, 9] on button "Cancel Delivery" at bounding box center [1166, 20] width 101 height 28
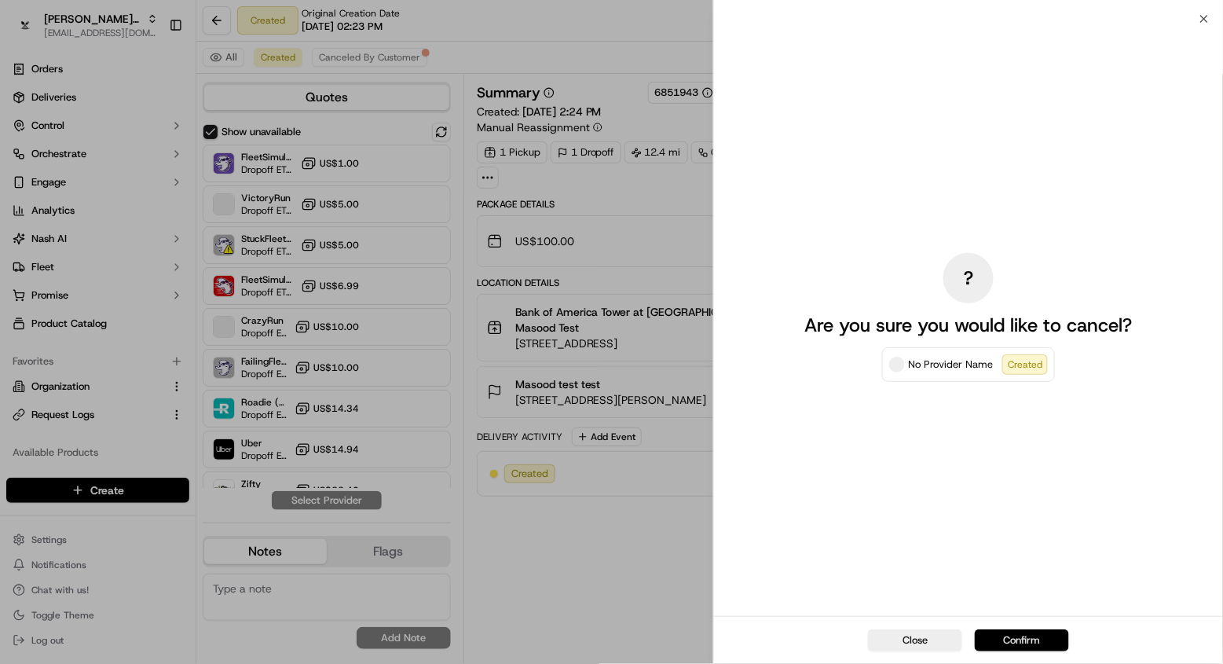
click at [1008, 646] on button "Confirm" at bounding box center [1022, 640] width 94 height 22
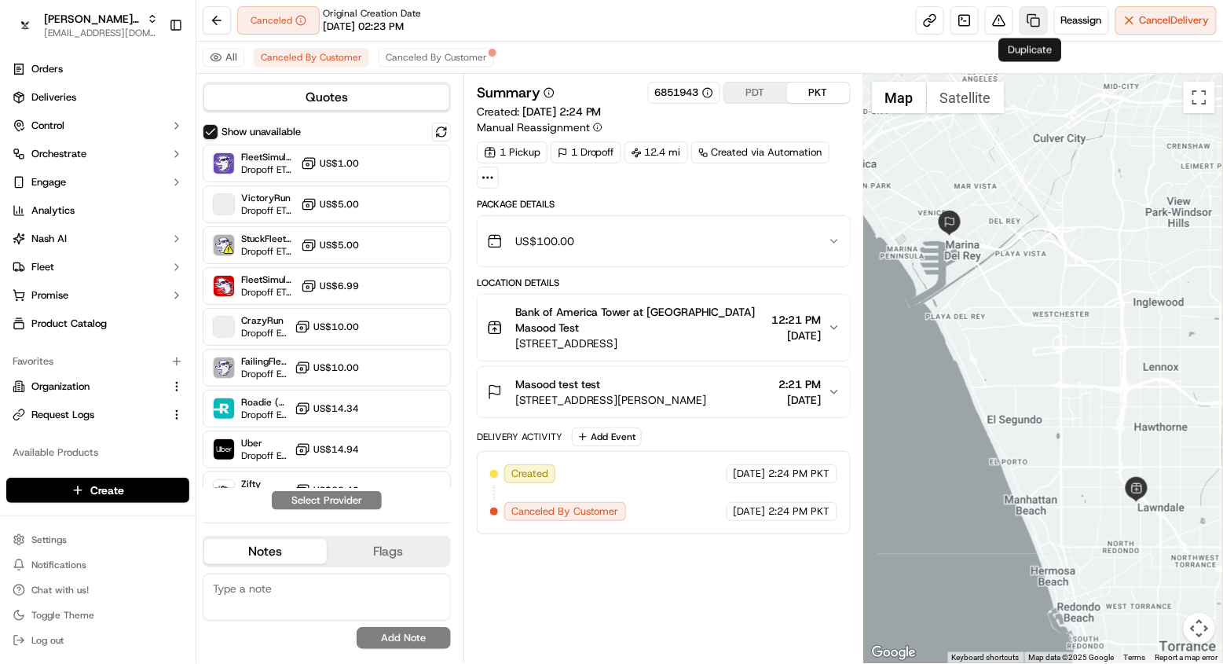
click at [1029, 21] on link at bounding box center [1034, 20] width 28 height 28
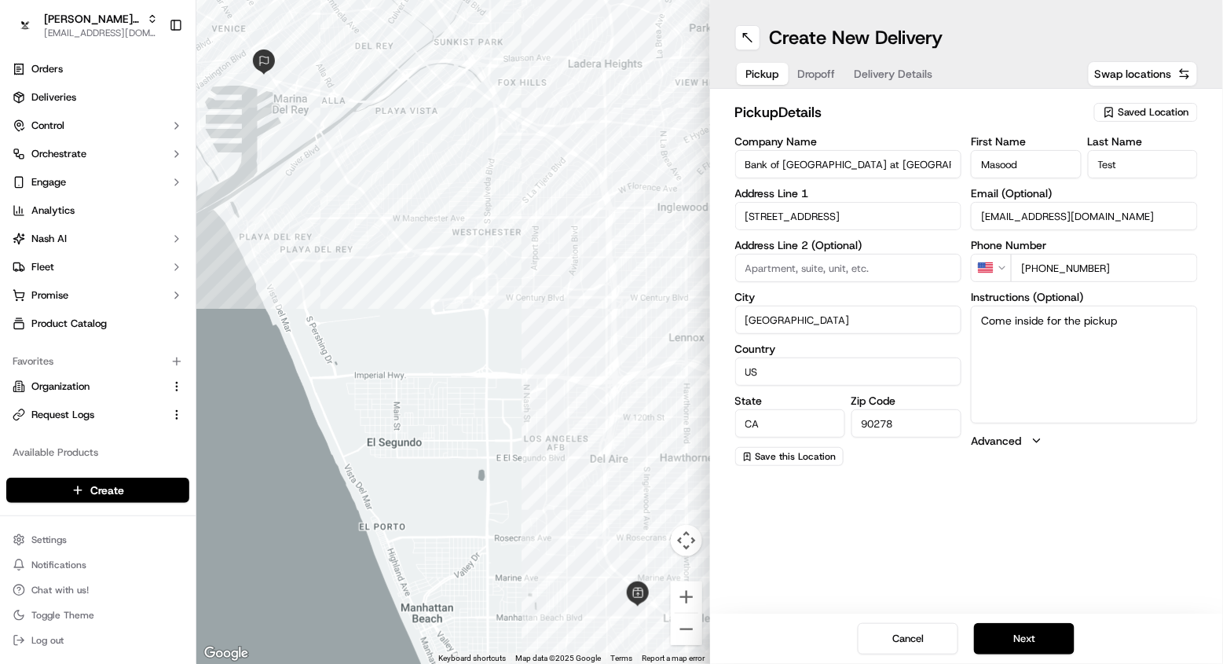
click at [830, 79] on span "Dropoff" at bounding box center [817, 74] width 38 height 16
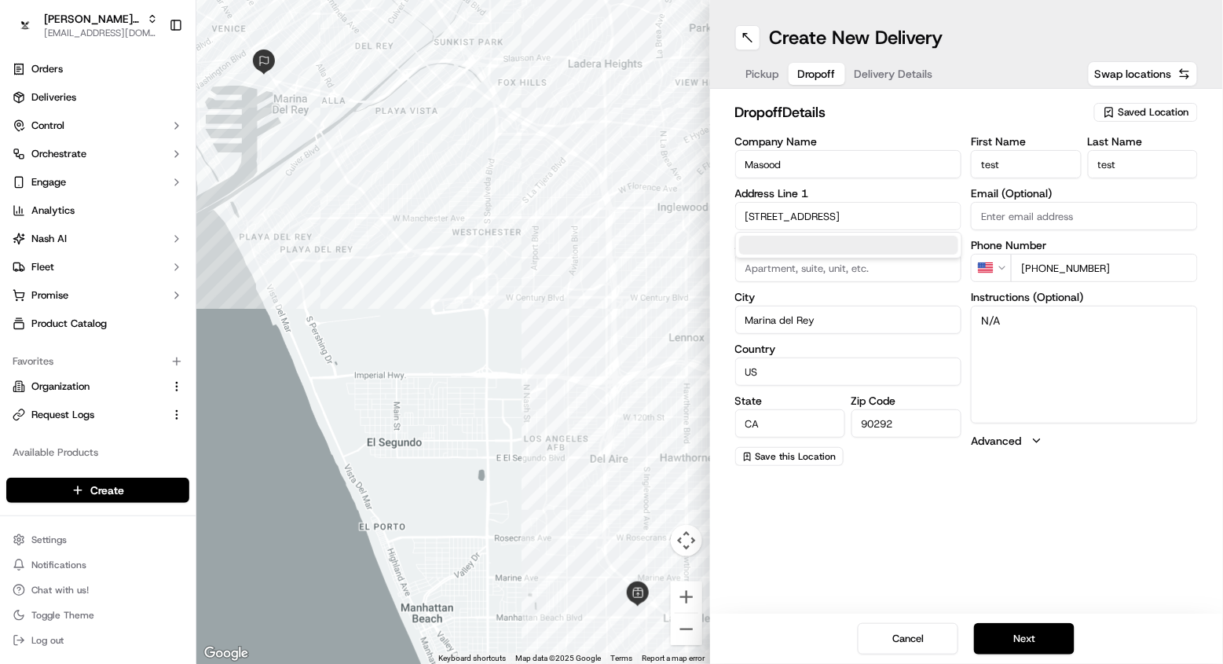
paste input "A525"
type input "[STREET_ADDRESS]"
click at [1080, 369] on textarea "N/A" at bounding box center [1084, 365] width 227 height 118
click at [1001, 507] on div "Create New Delivery Pickup Dropoff Delivery Details Swap locations dropoff Deta…" at bounding box center [967, 332] width 514 height 664
click at [1040, 651] on button "Next" at bounding box center [1024, 638] width 101 height 31
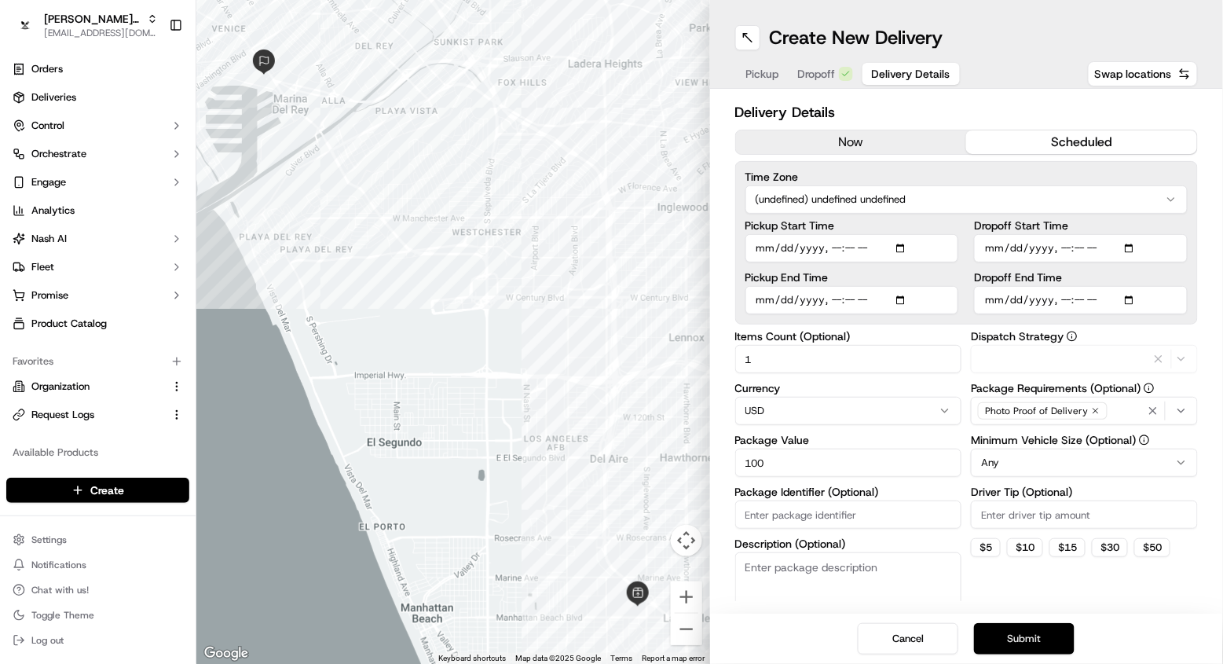
click at [1040, 651] on button "Submit" at bounding box center [1024, 638] width 101 height 31
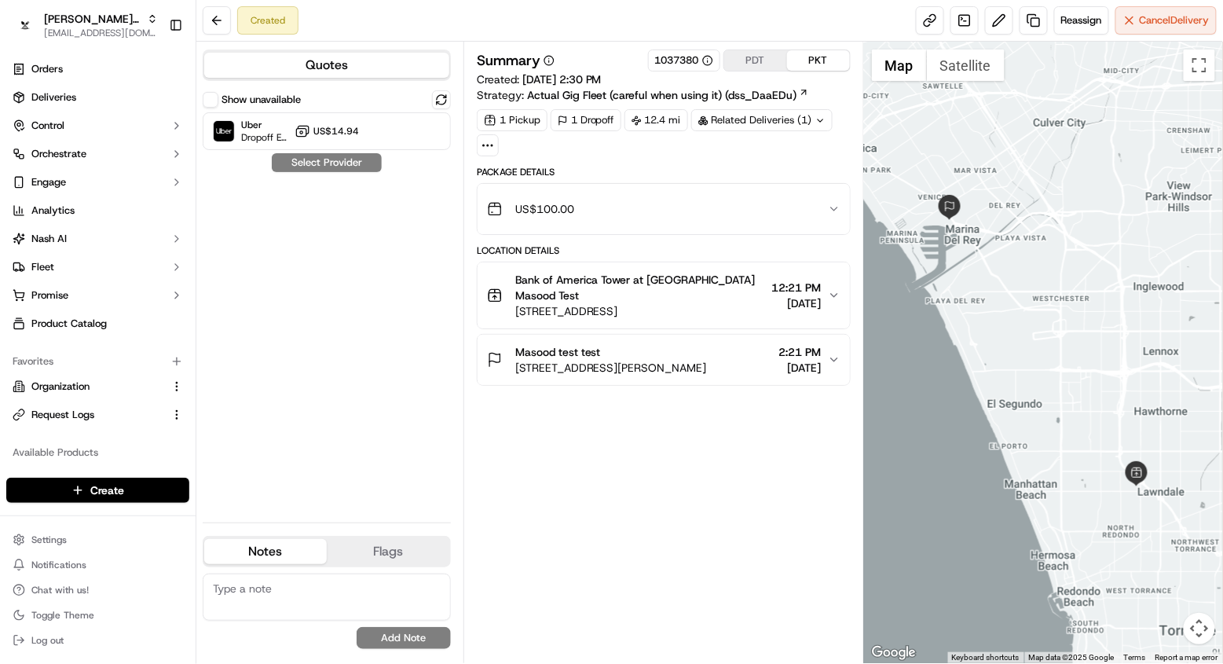
click at [213, 105] on button "Show unavailable" at bounding box center [211, 100] width 16 height 16
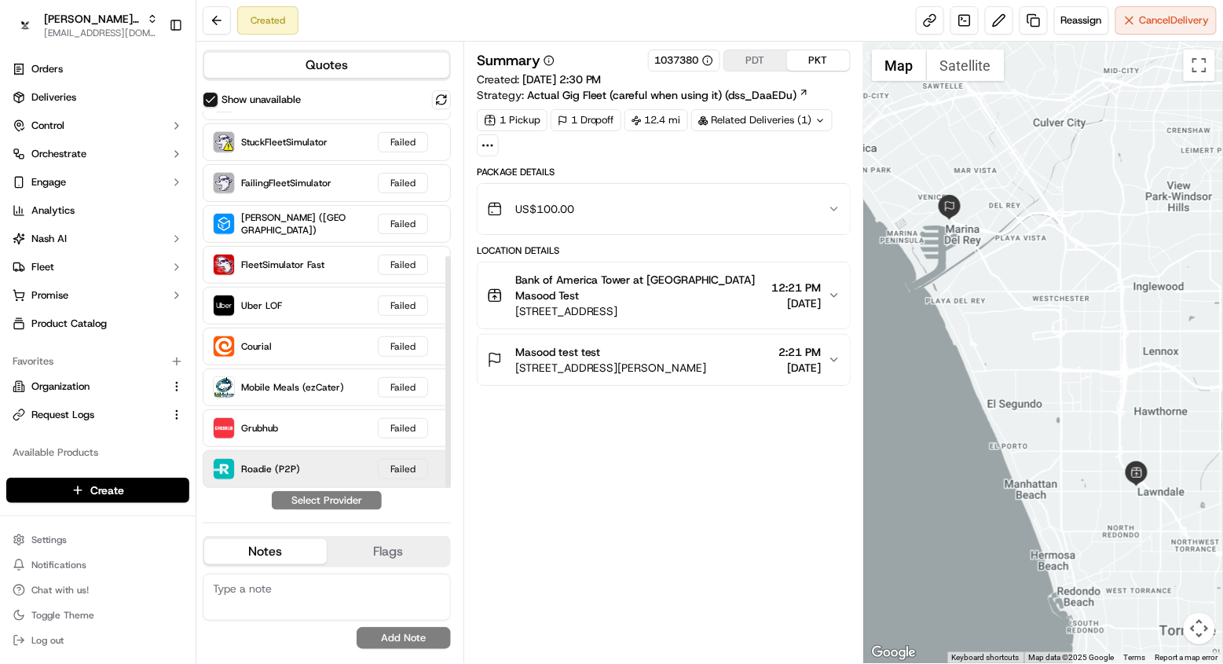
scroll to position [233, 0]
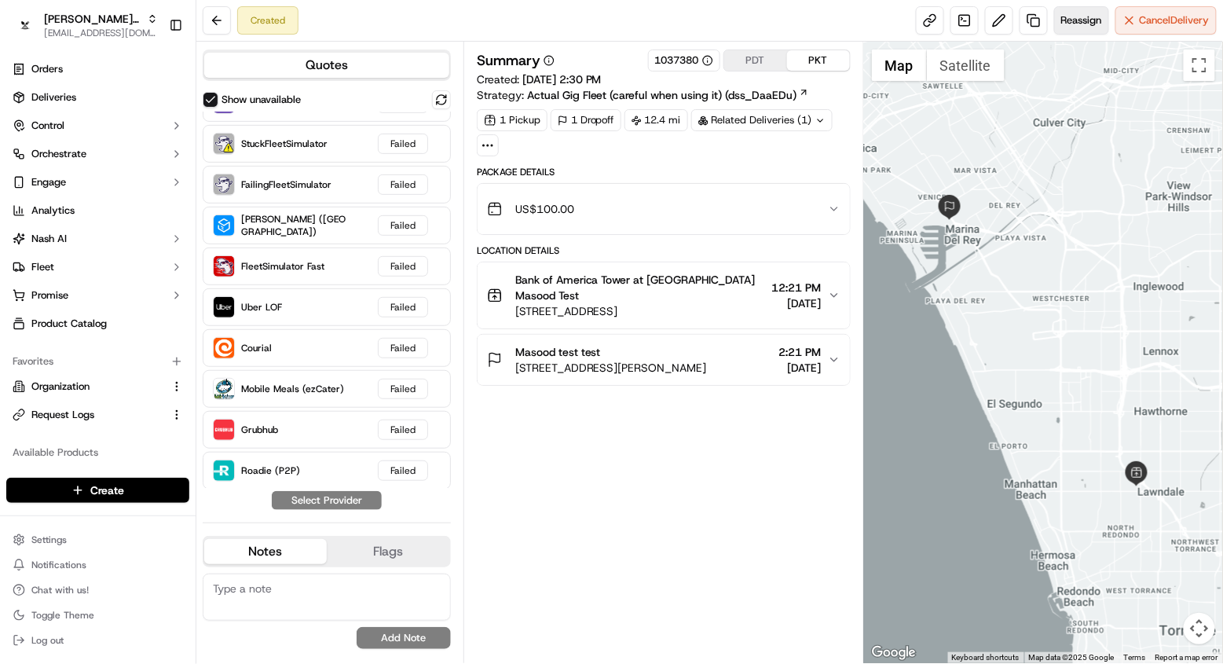
click at [1084, 17] on span "Reassign" at bounding box center [1082, 20] width 41 height 14
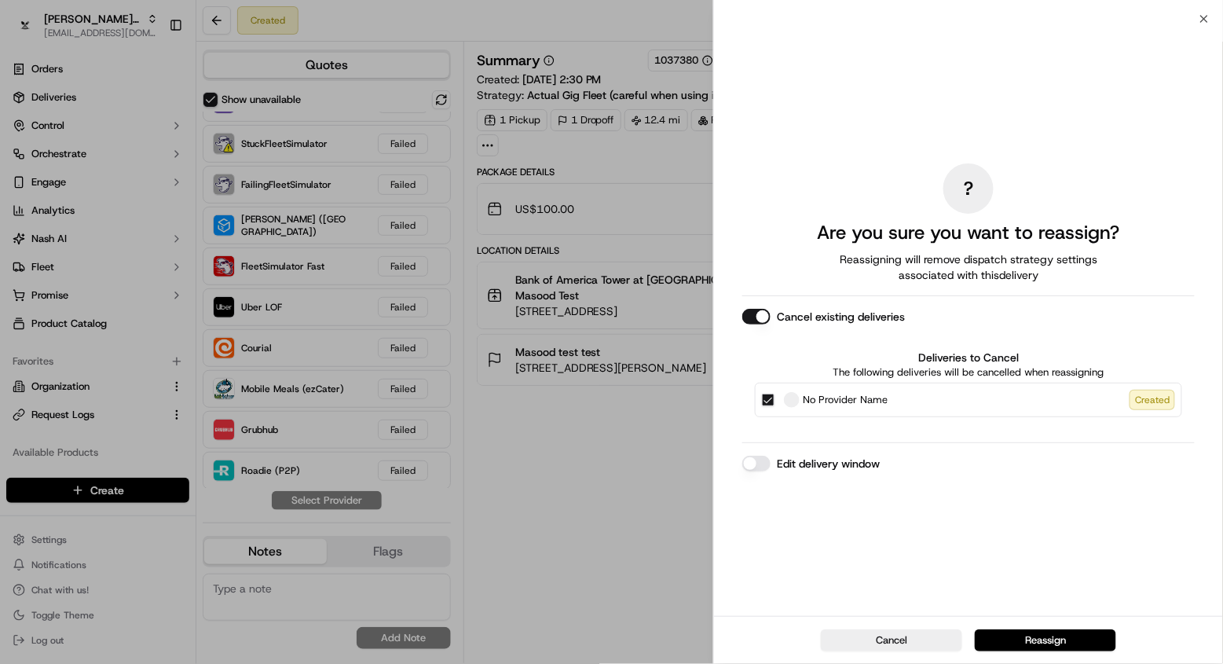
click at [760, 461] on button "Edit delivery window" at bounding box center [757, 464] width 28 height 16
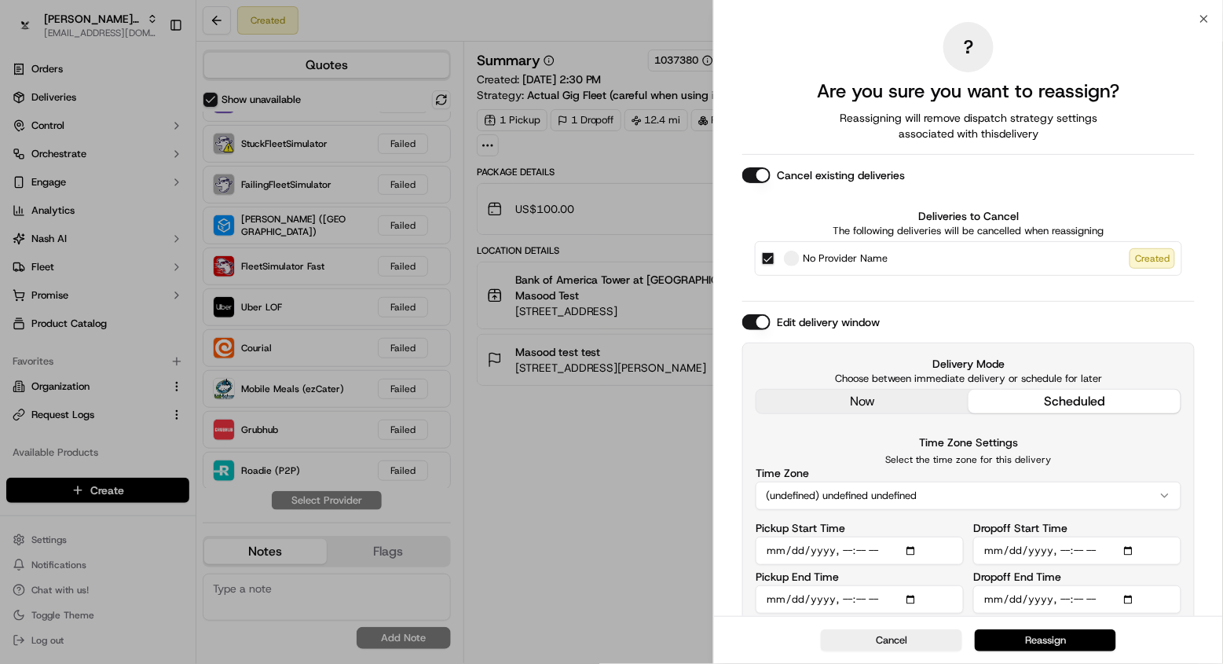
click at [1021, 642] on button "Reassign" at bounding box center [1045, 640] width 141 height 22
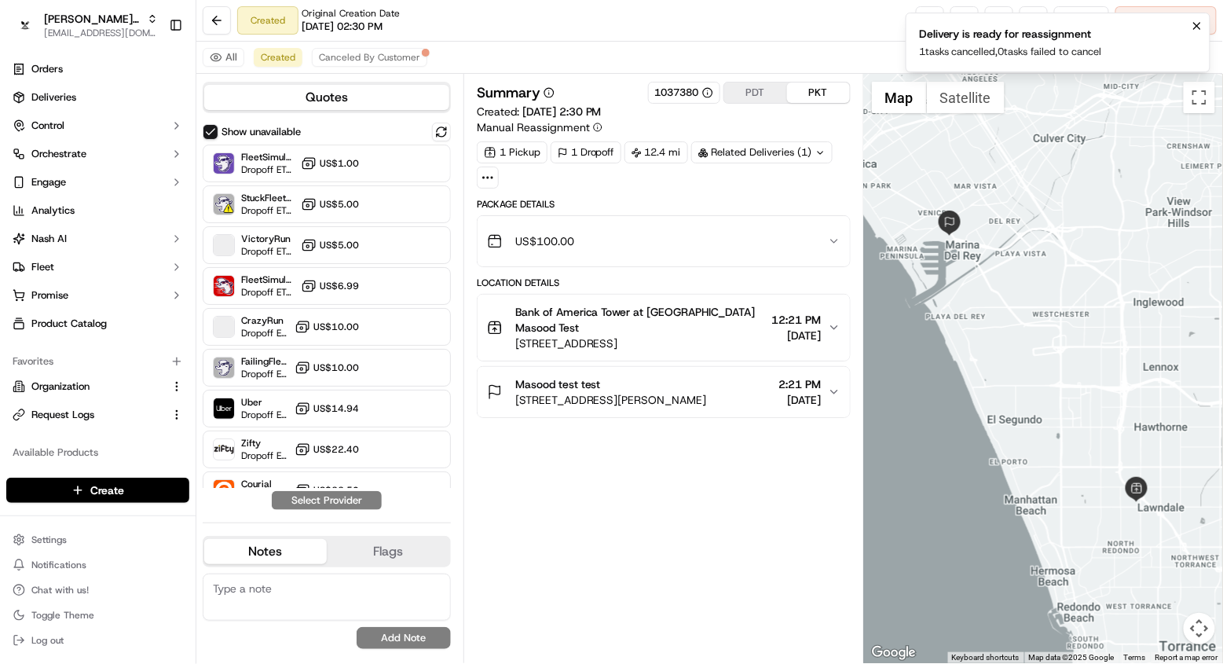
click at [1197, 20] on icon "Notifications (F8)" at bounding box center [1197, 26] width 13 height 13
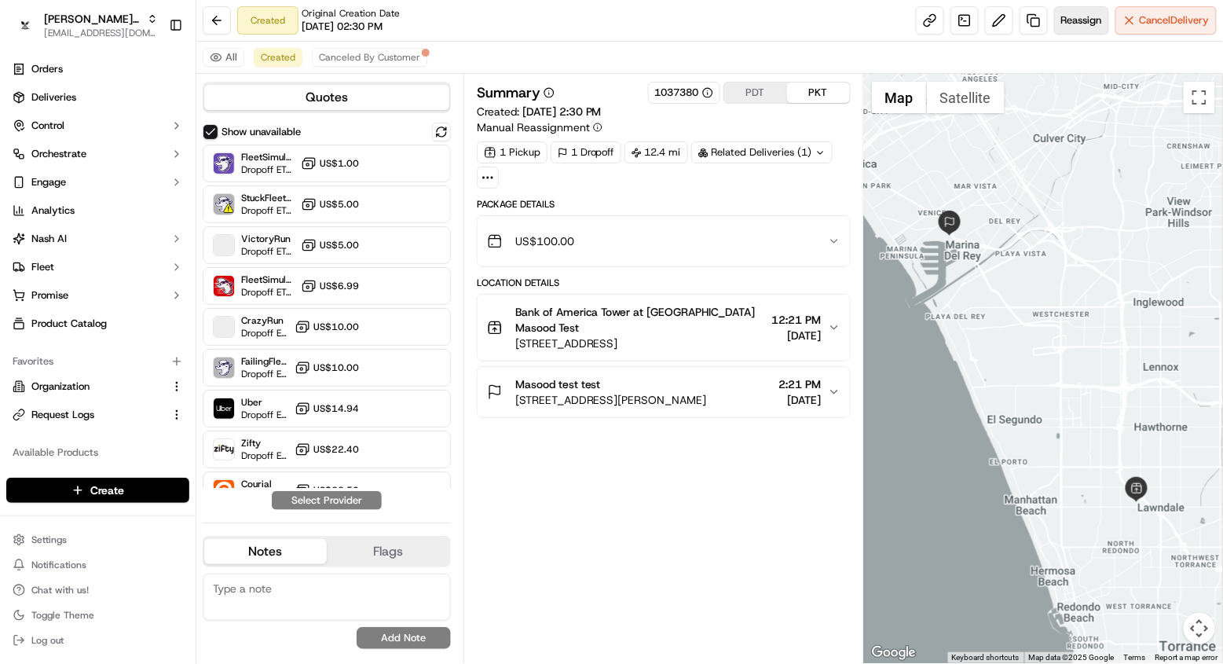
click at [1065, 24] on span "Reassign" at bounding box center [1082, 20] width 41 height 14
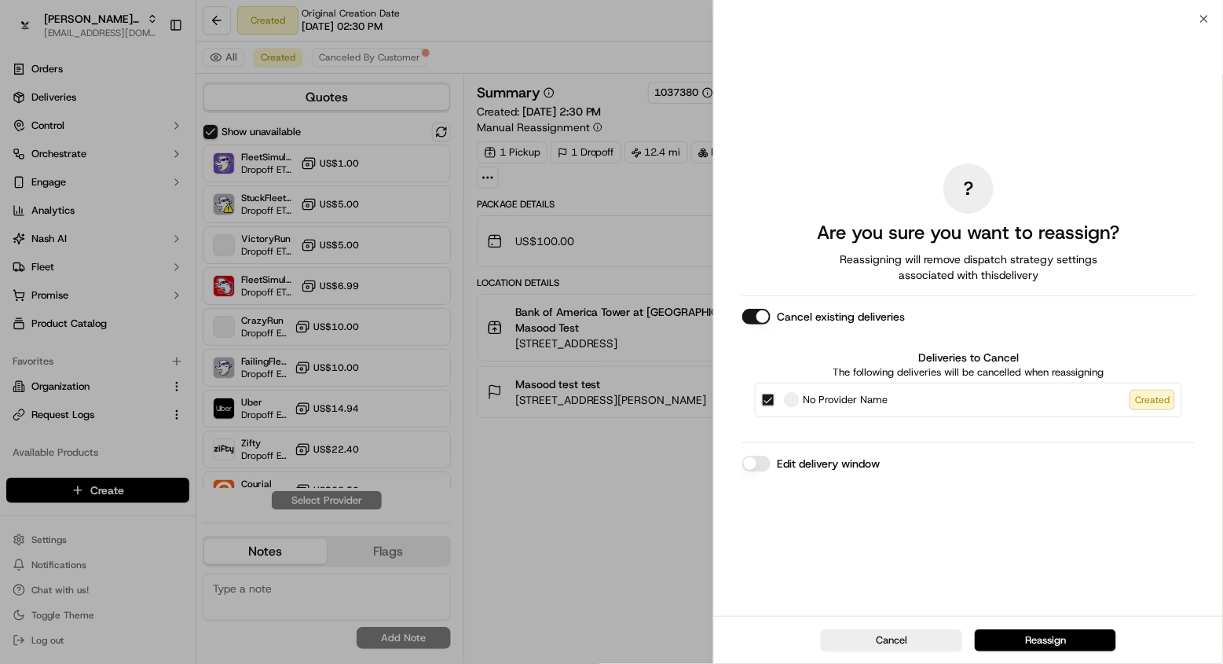
click at [761, 463] on button "Edit delivery window" at bounding box center [757, 464] width 28 height 16
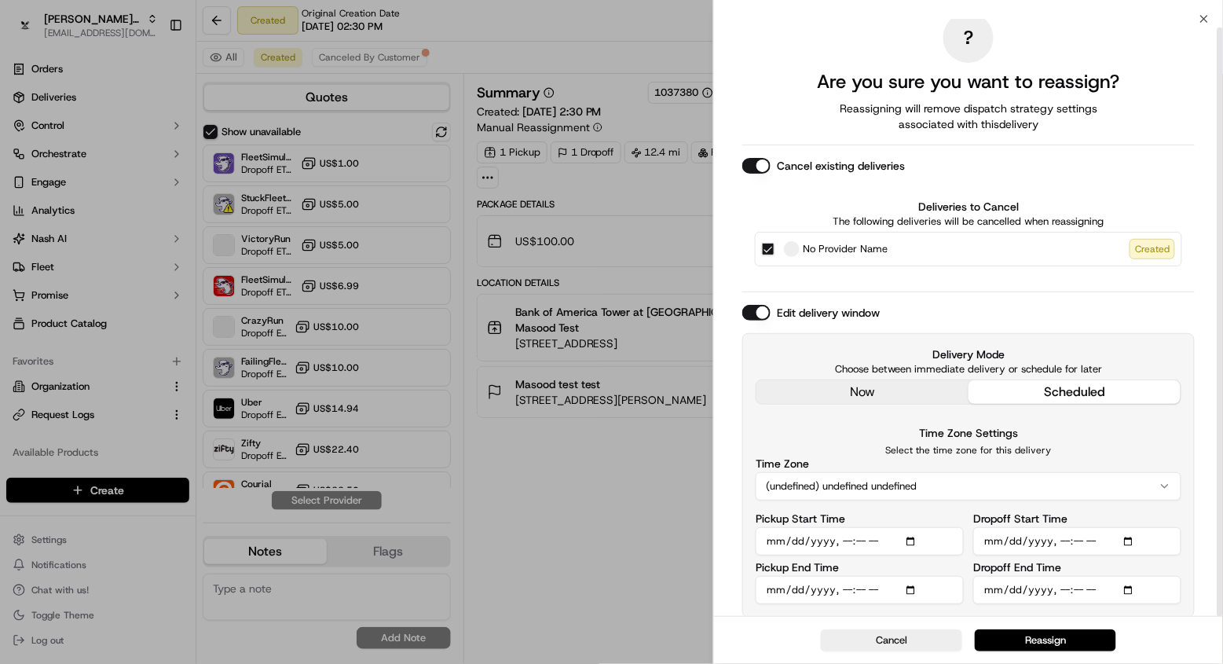
scroll to position [9, 0]
click at [848, 536] on input "Pickup Start Time" at bounding box center [860, 542] width 208 height 28
type input "[DATE]T11:21"
click at [952, 563] on div "Pickup End Time" at bounding box center [860, 584] width 208 height 42
click at [1034, 640] on button "Reassign" at bounding box center [1045, 640] width 141 height 22
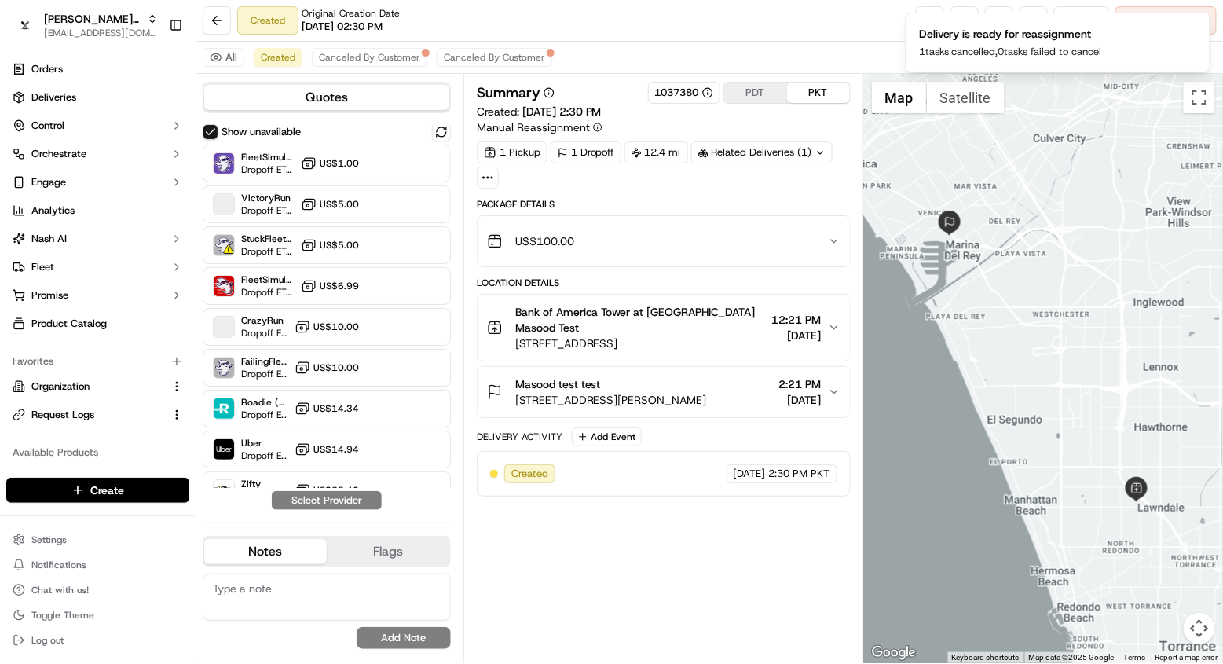
click at [701, 402] on span "[STREET_ADDRESS][PERSON_NAME]" at bounding box center [611, 400] width 192 height 16
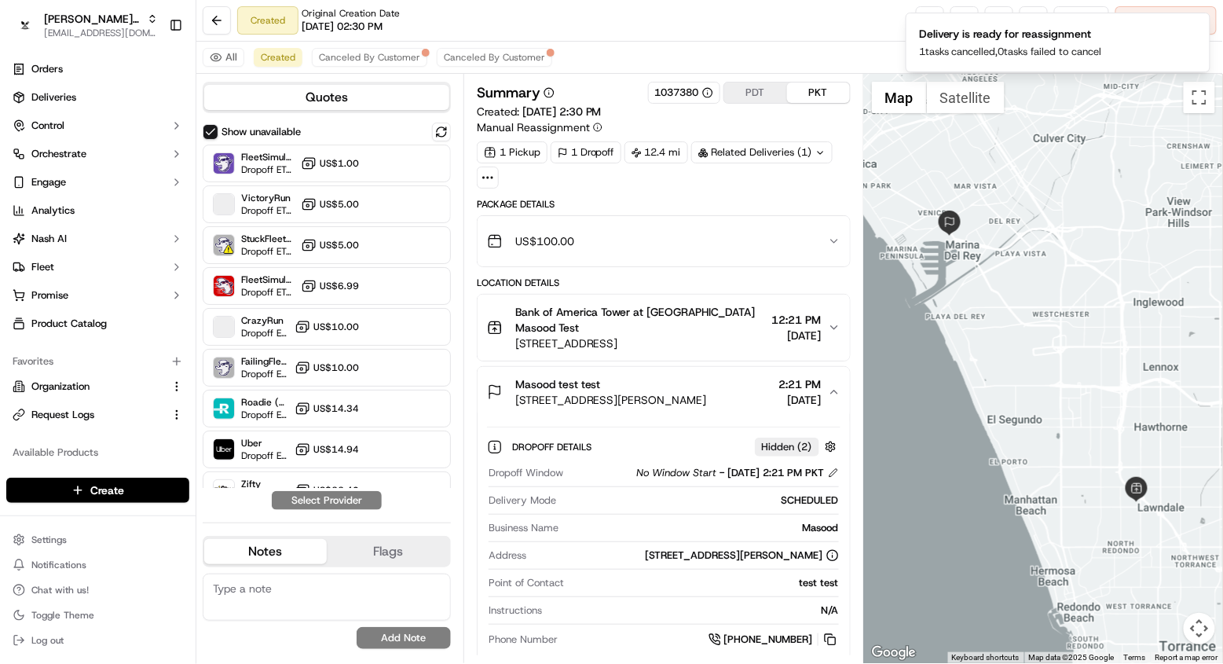
drag, startPoint x: 538, startPoint y: 556, endPoint x: 823, endPoint y: 567, distance: 284.6
click at [823, 563] on div "[STREET_ADDRESS][PERSON_NAME]" at bounding box center [742, 555] width 193 height 14
copy div "[STREET_ADDRESS][PERSON_NAME]"
